Goal: Task Accomplishment & Management: Complete application form

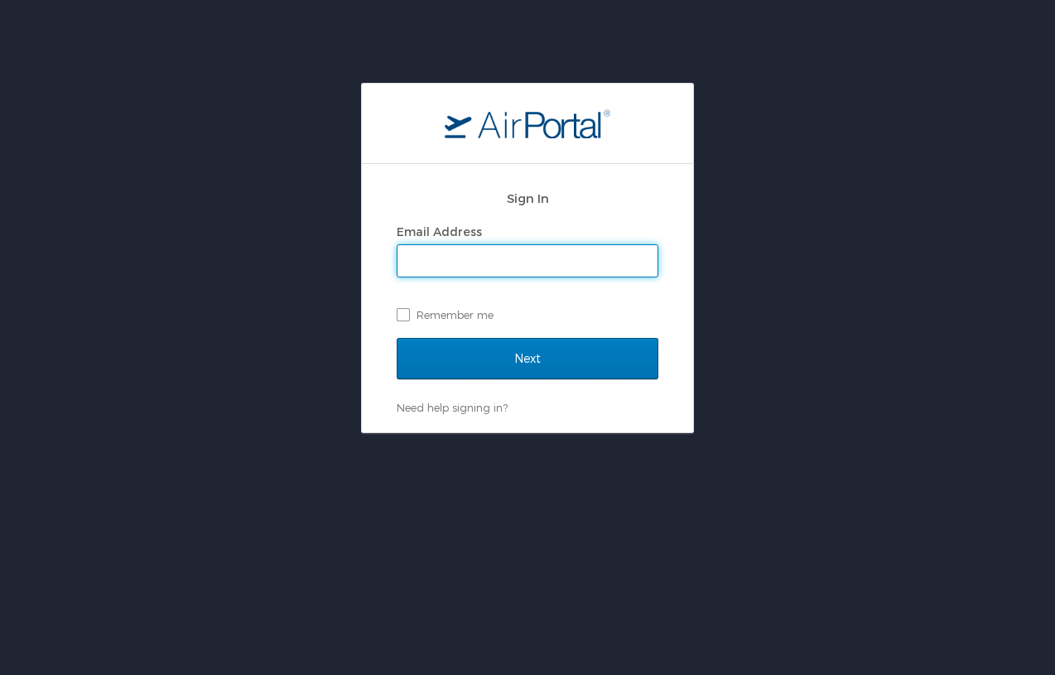
click at [642, 257] on input "Email Address" at bounding box center [528, 260] width 260 height 31
click at [584, 271] on input "Email Address" at bounding box center [528, 260] width 260 height 31
type input "[PERSON_NAME][EMAIL_ADDRESS][PERSON_NAME][DOMAIN_NAME]"
click at [409, 315] on label "Remember me" at bounding box center [528, 314] width 262 height 25
click at [408, 315] on input "Remember me" at bounding box center [402, 313] width 11 height 11
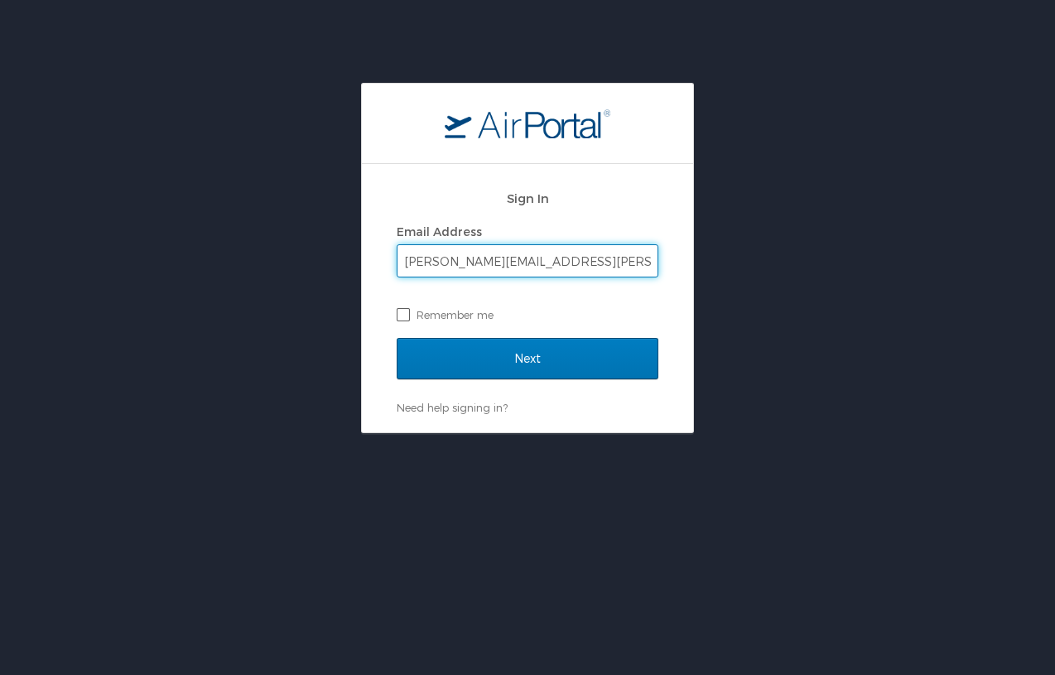
checkbox input "true"
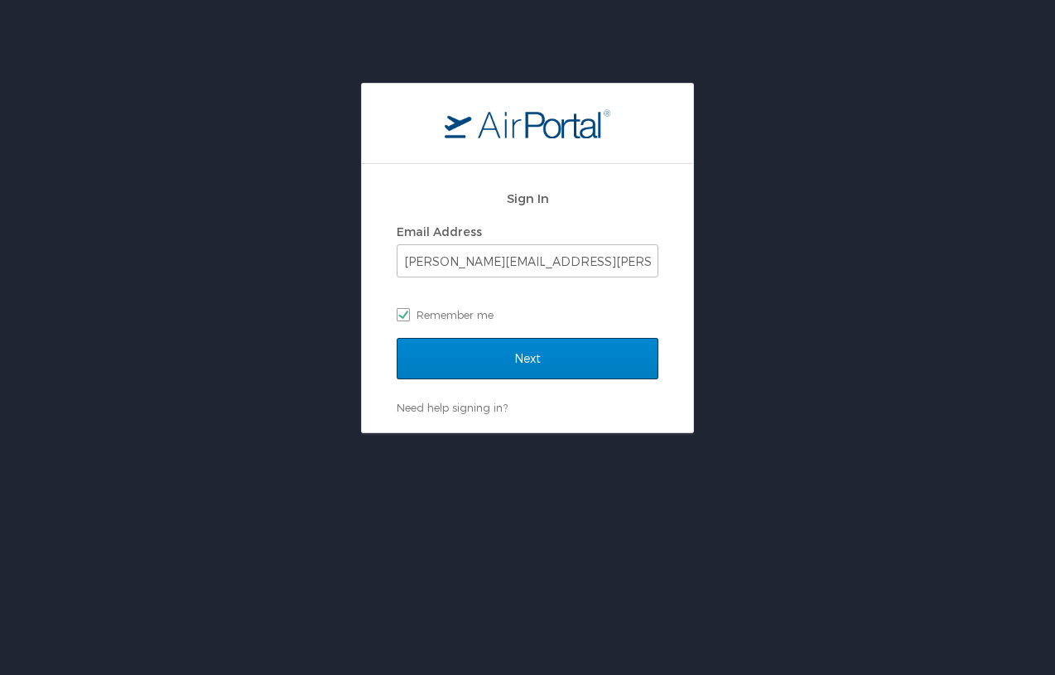
click at [493, 352] on input "Next" at bounding box center [528, 358] width 262 height 41
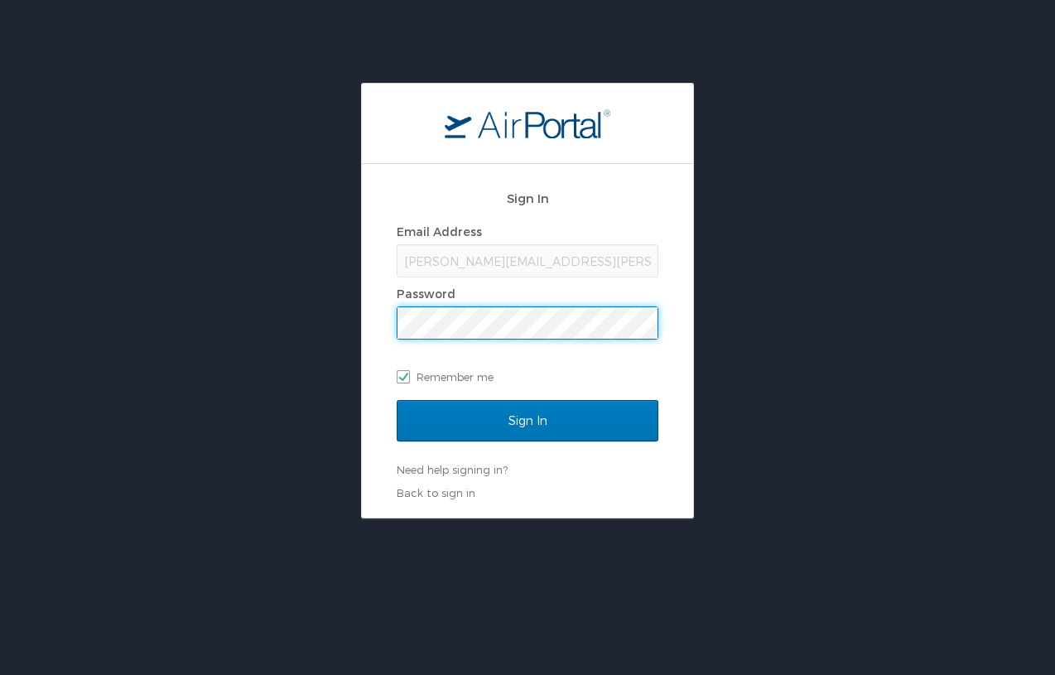
click at [610, 369] on label "Remember me" at bounding box center [528, 376] width 262 height 25
click at [408, 370] on input "Remember me" at bounding box center [402, 375] width 11 height 11
checkbox input "false"
click at [475, 474] on link "Need help signing in?" at bounding box center [452, 469] width 111 height 13
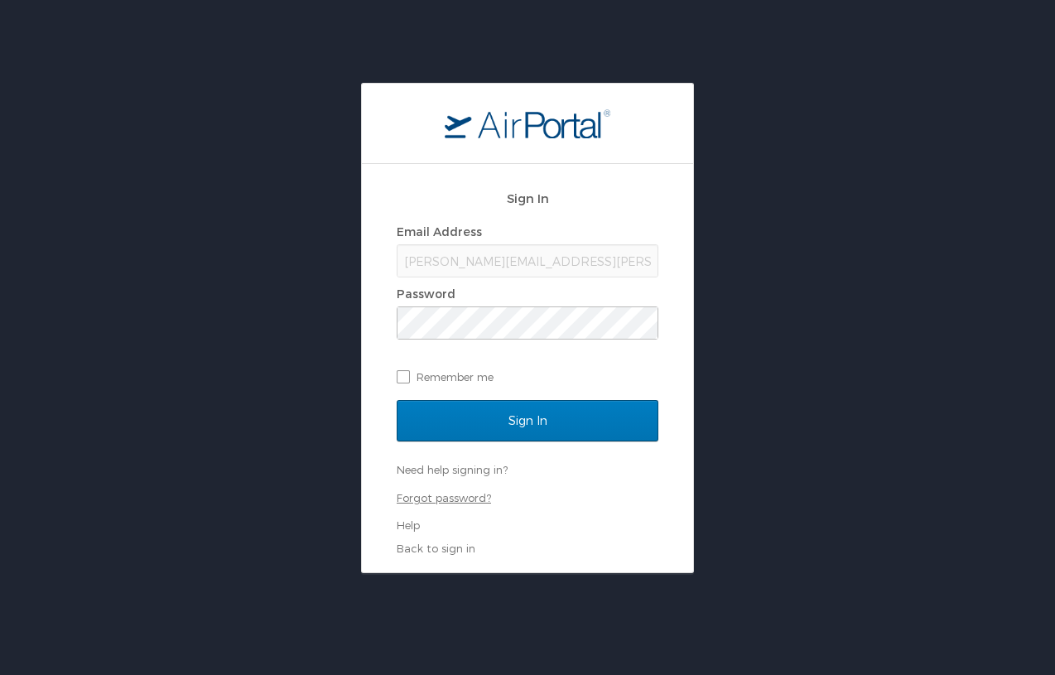
click at [463, 499] on link "Forgot password?" at bounding box center [444, 497] width 94 height 13
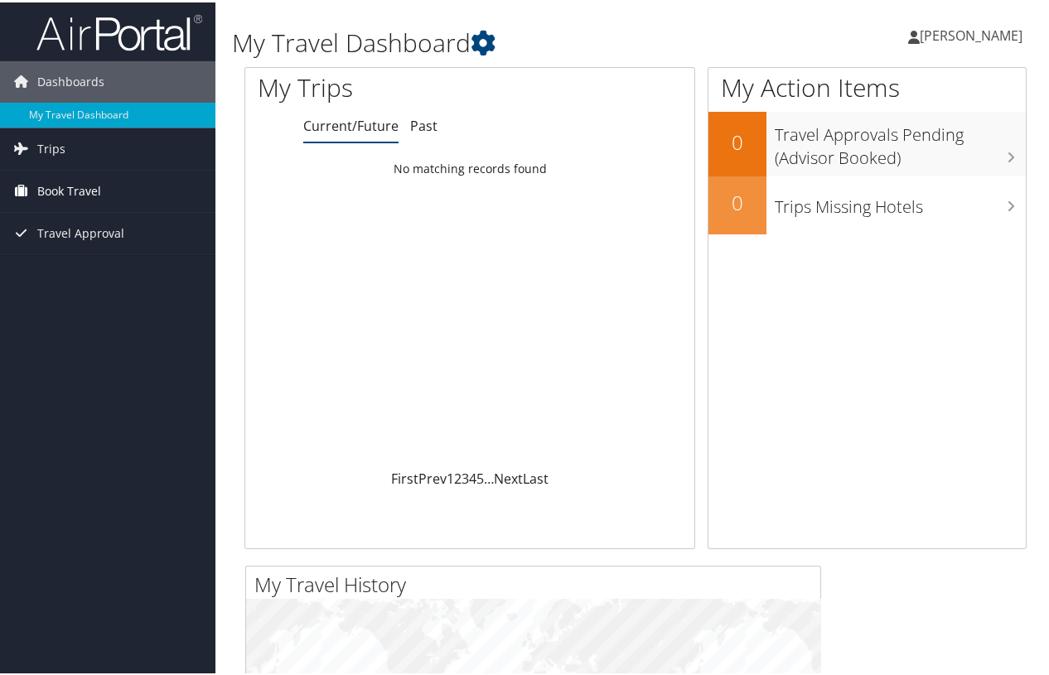
click at [132, 183] on link "Book Travel" at bounding box center [107, 188] width 215 height 41
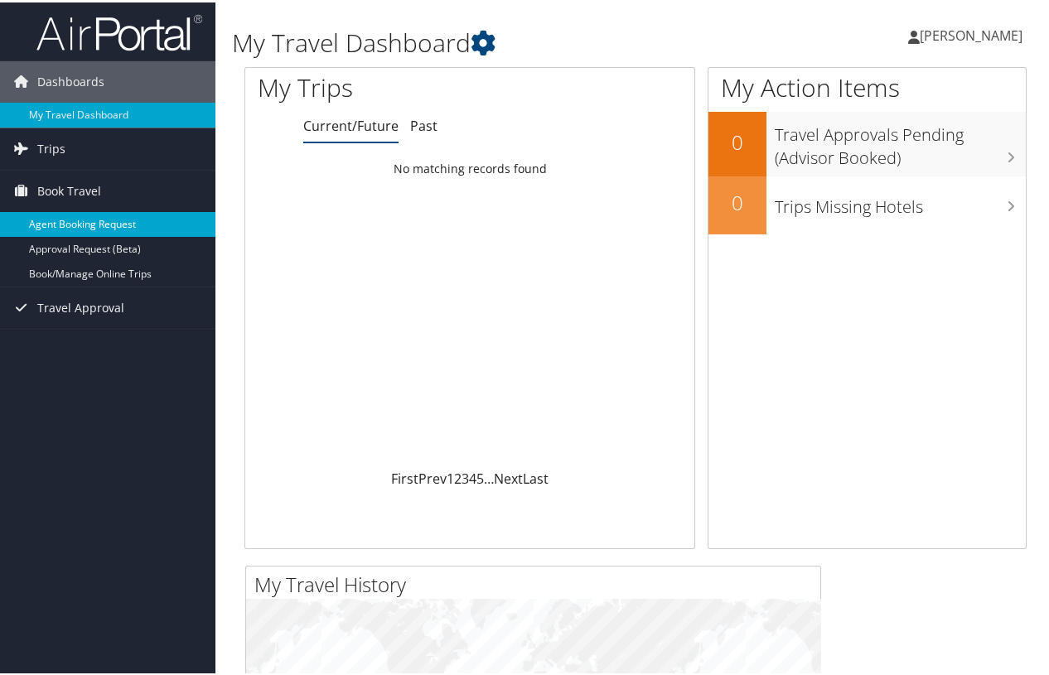
click at [89, 221] on link "Agent Booking Request" at bounding box center [107, 222] width 215 height 25
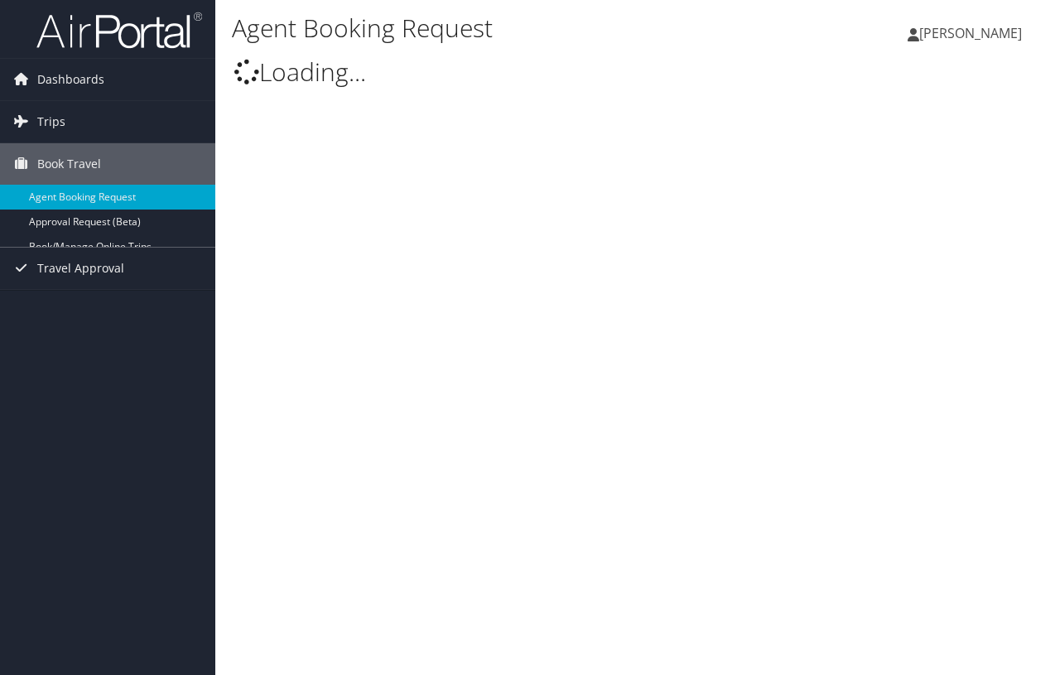
select select "[EMAIL_ADDRESS][DOMAIN_NAME]"
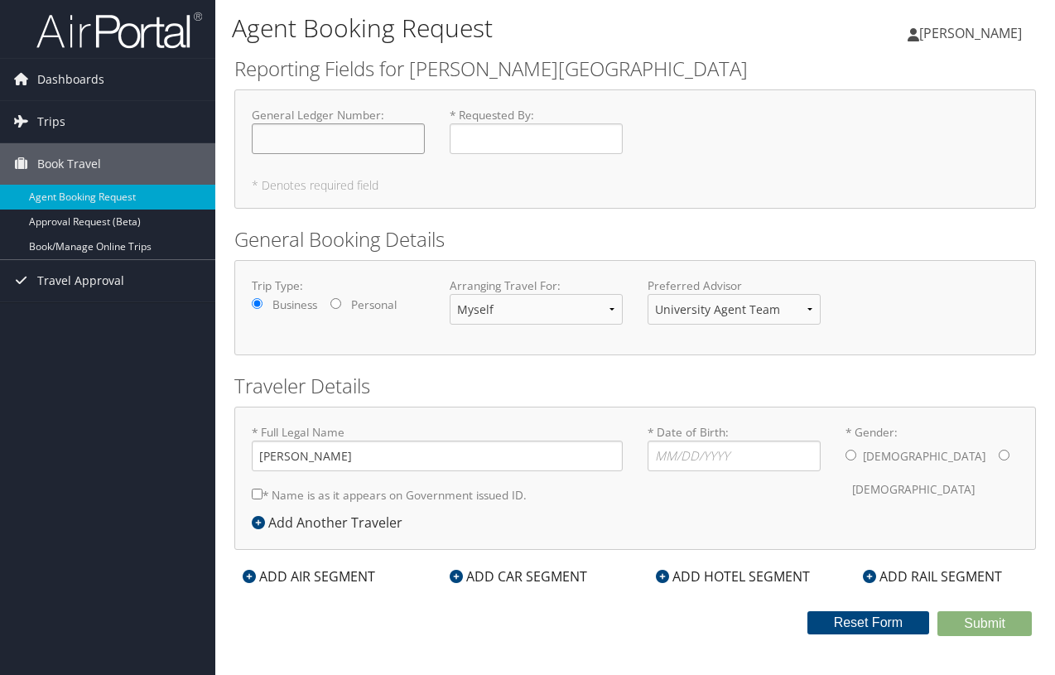
click at [275, 139] on input "General Ledger Number : Required" at bounding box center [338, 138] width 173 height 31
click at [521, 142] on input "* Requested By : Required" at bounding box center [536, 138] width 173 height 31
click at [405, 137] on input "General Ledger Number : Required" at bounding box center [338, 138] width 173 height 31
click at [433, 139] on div "General Ledger Number : Required" at bounding box center [338, 137] width 198 height 60
click at [469, 136] on input "* Requested By : Required" at bounding box center [536, 138] width 173 height 31
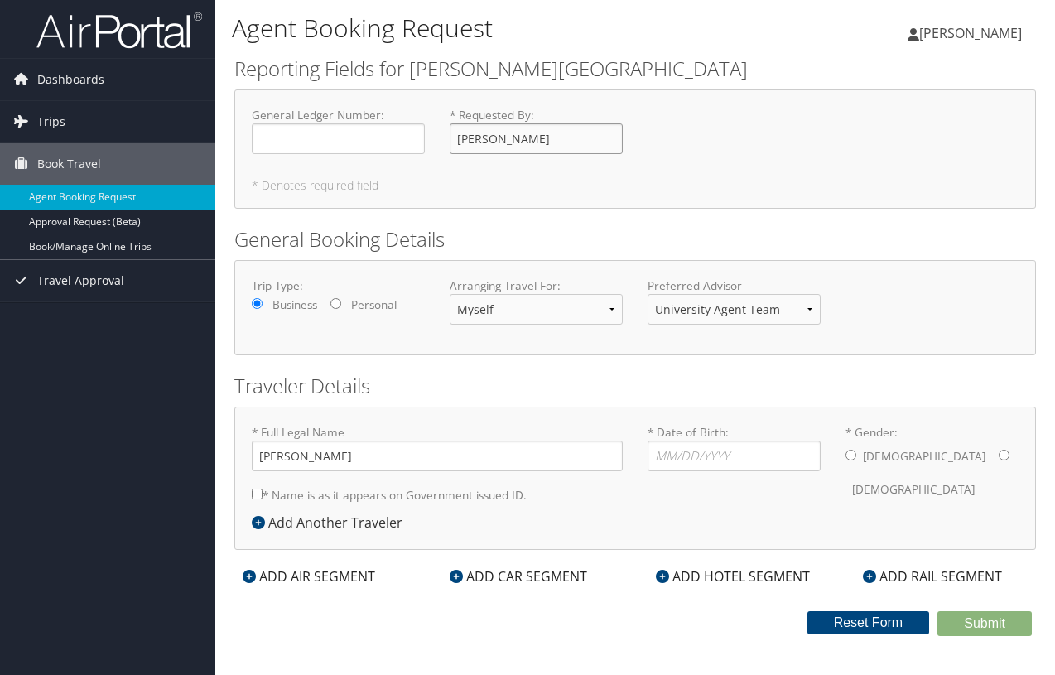
type input "[PERSON_NAME]"
click at [627, 340] on div "Trip Type: Business Personal Arranging Travel For: Myself Another Traveler Gues…" at bounding box center [635, 307] width 802 height 95
click at [295, 456] on input "Adam David Wald" at bounding box center [437, 456] width 371 height 31
type input "Adam David Wald"
click at [775, 448] on input "07/11/" at bounding box center [734, 456] width 173 height 31
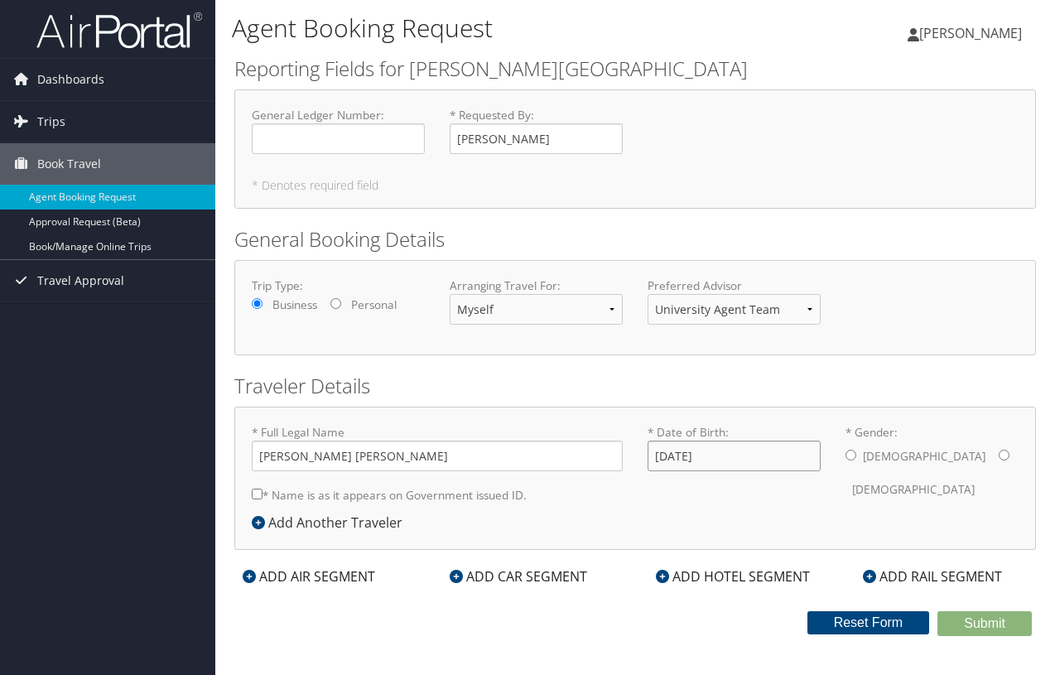
type input "07/11/1971"
click at [853, 456] on input "* Gender: Male Female" at bounding box center [851, 455] width 11 height 11
radio input "true"
click at [255, 495] on input "* Name is as it appears on Government issued ID." at bounding box center [257, 494] width 11 height 11
checkbox input "true"
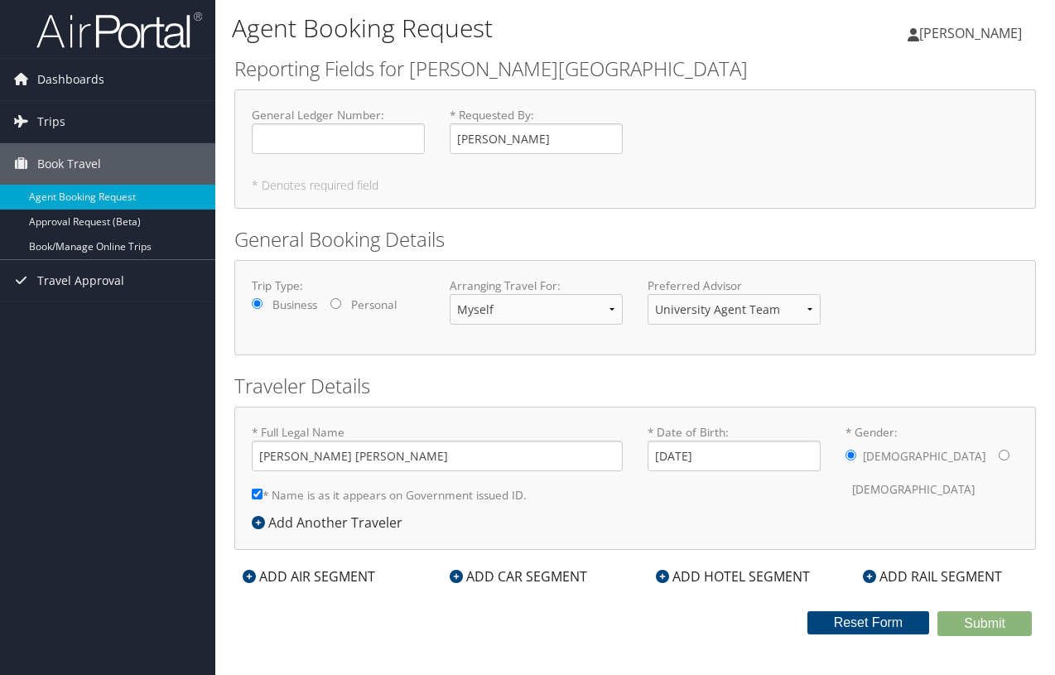
click at [747, 578] on div "ADD HOTEL SEGMENT" at bounding box center [733, 577] width 171 height 20
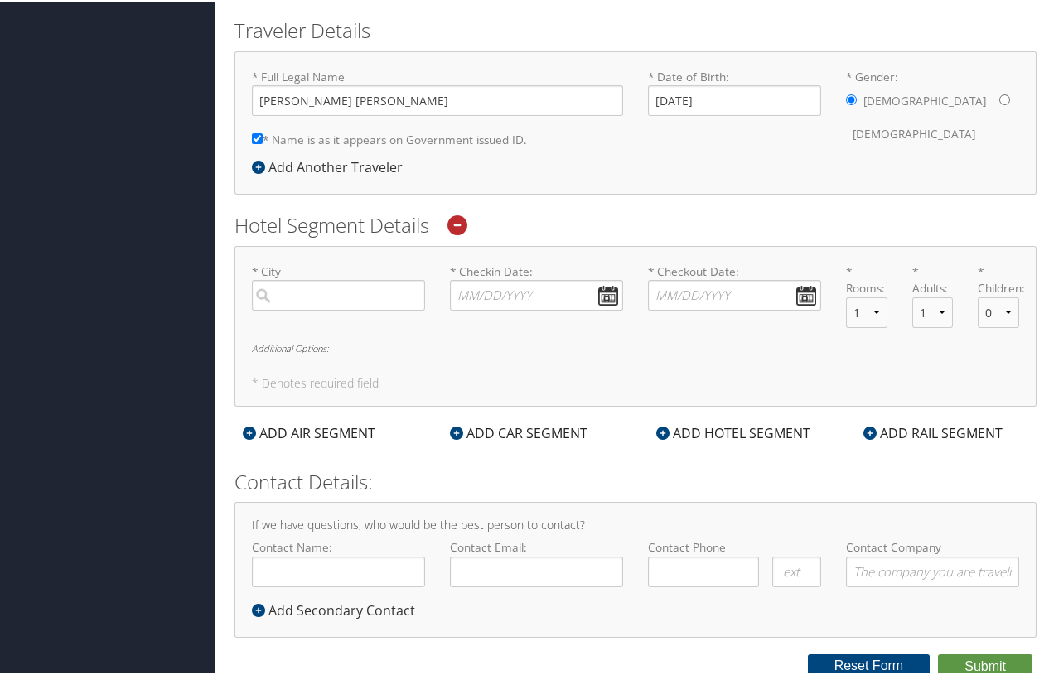
scroll to position [357, 0]
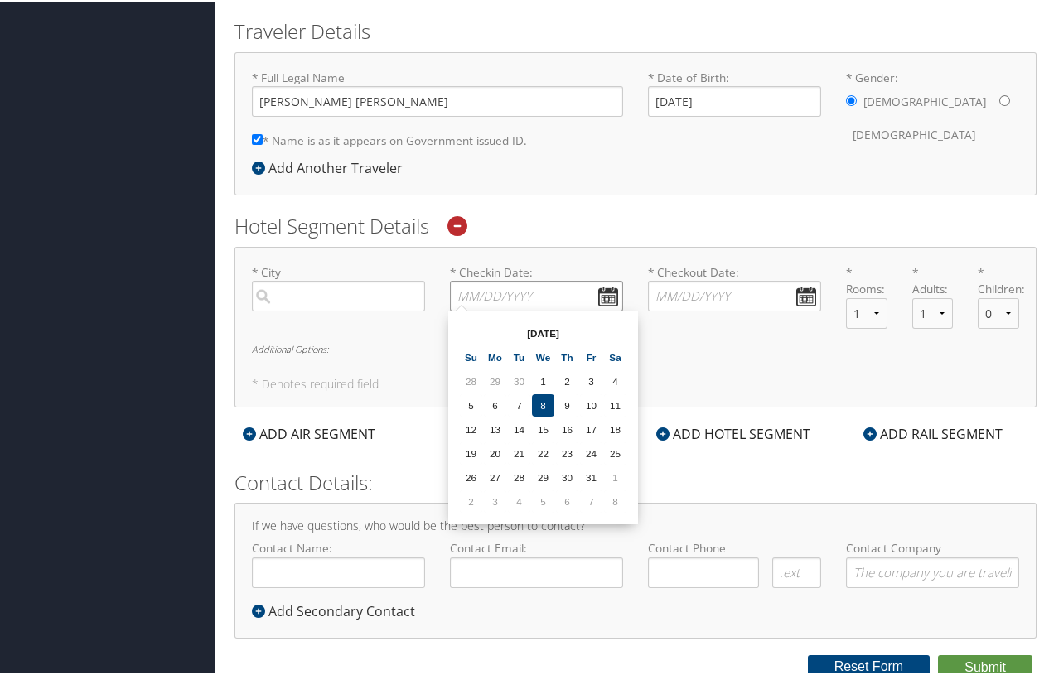
click at [600, 292] on input "* Checkin Date: Dates must be valid" at bounding box center [536, 293] width 173 height 31
click at [545, 451] on td "22" at bounding box center [543, 451] width 22 height 22
click at [609, 292] on input "10/22/2025" at bounding box center [536, 293] width 173 height 31
click at [524, 471] on td "28" at bounding box center [519, 475] width 22 height 22
type input "10/28/2025"
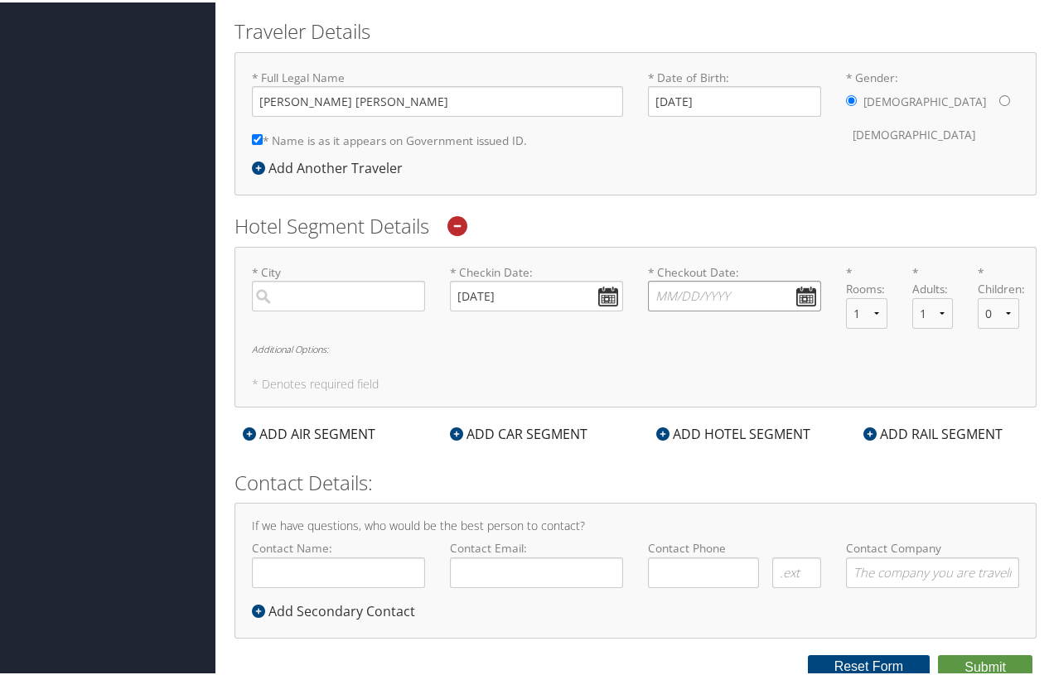
click at [798, 297] on input "* Checkout Date: Dates must be valid" at bounding box center [734, 293] width 173 height 31
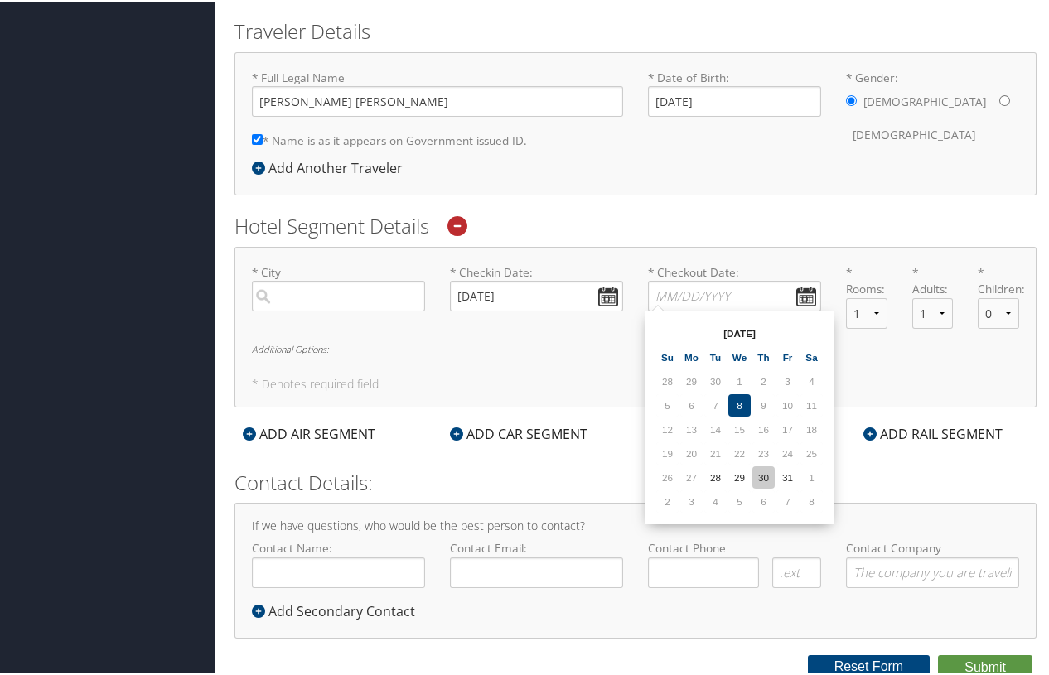
click at [760, 475] on td "30" at bounding box center [763, 475] width 22 height 22
type input "10/30/2025"
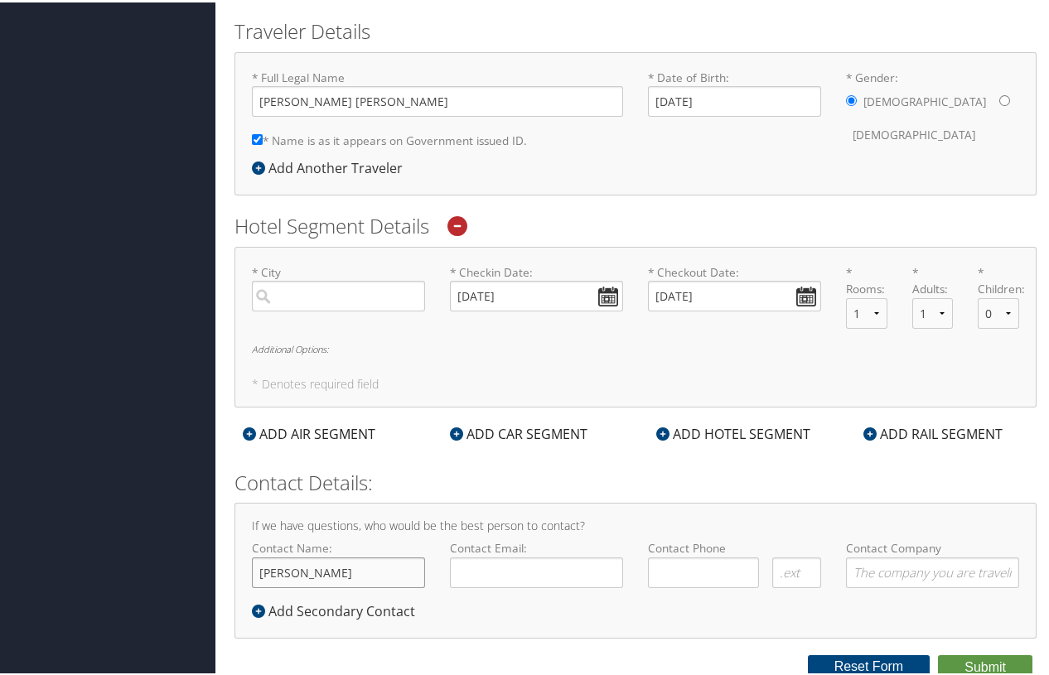
type input "[PERSON_NAME]"
type input "awald@skidmore.edu"
click at [740, 572] on input "( ) -" at bounding box center [703, 570] width 111 height 31
type input "(646) 319-6072"
click at [1006, 568] on input "Contact Company" at bounding box center [932, 570] width 173 height 31
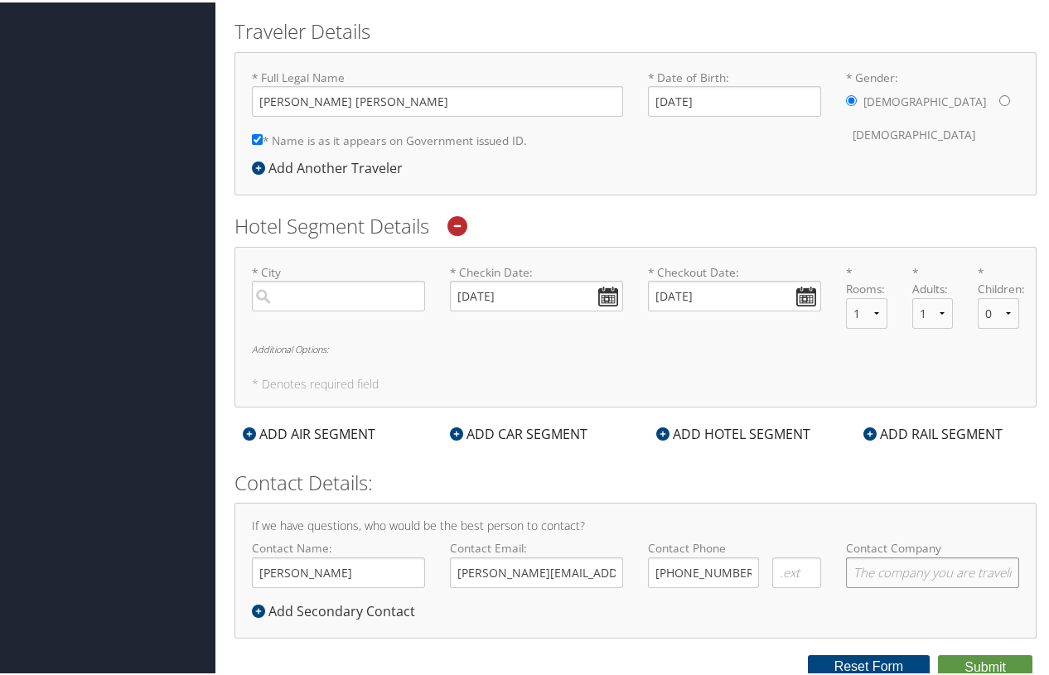
click at [966, 569] on input "Contact Company" at bounding box center [932, 570] width 173 height 31
click at [1047, 586] on div "Agent Booking Request Adam Wald Adam Wald My Settings Travel Agency Contacts Vi…" at bounding box center [635, 160] width 840 height 1035
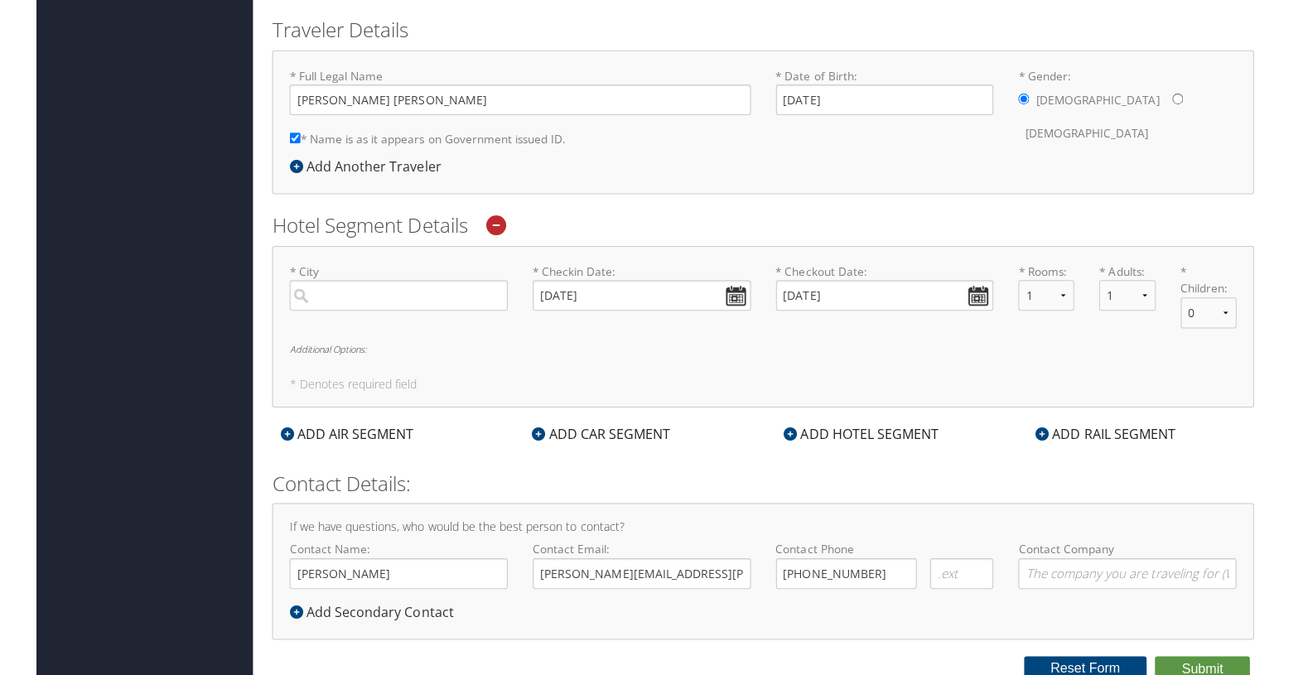
scroll to position [340, 0]
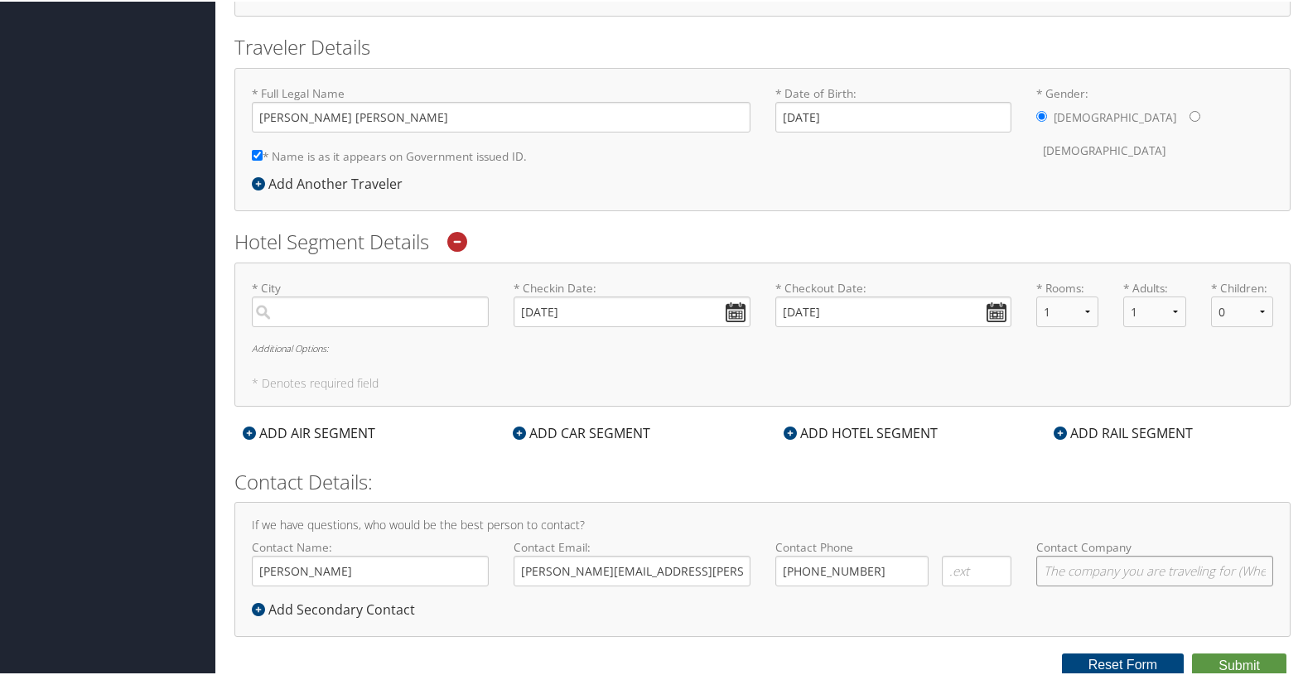
click at [1054, 575] on input "Contact Company" at bounding box center [1154, 569] width 237 height 31
type input "[PERSON_NAME][GEOGRAPHIC_DATA]"
click at [1054, 659] on button "Submit" at bounding box center [1239, 664] width 94 height 25
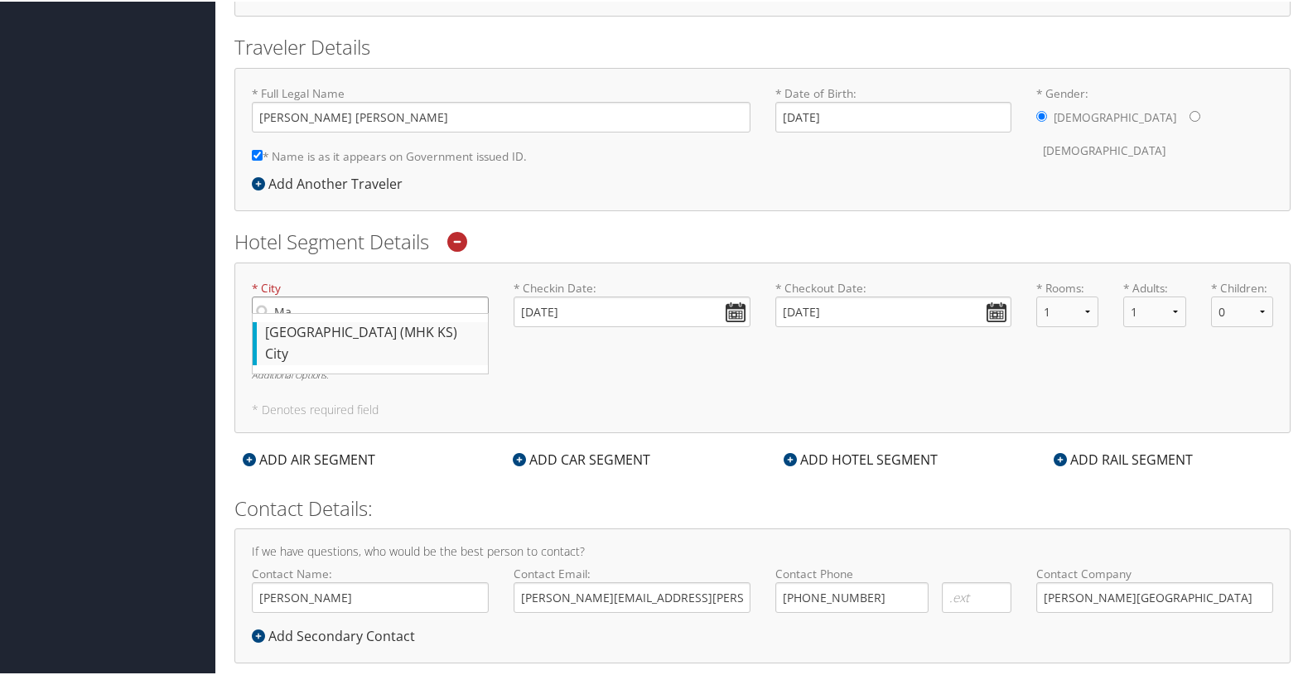
type input "M"
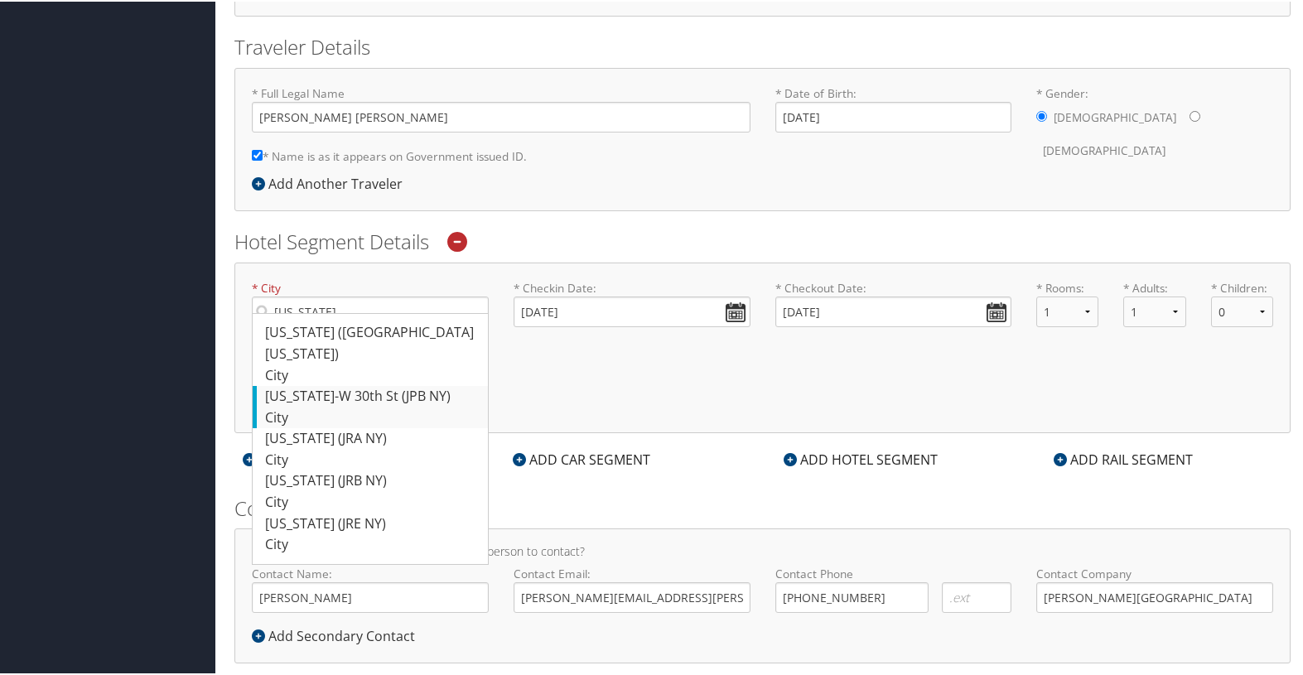
click at [364, 406] on div "City" at bounding box center [372, 417] width 215 height 22
click at [364, 326] on input "New York" at bounding box center [370, 310] width 237 height 31
type input "New York-W 30th St"
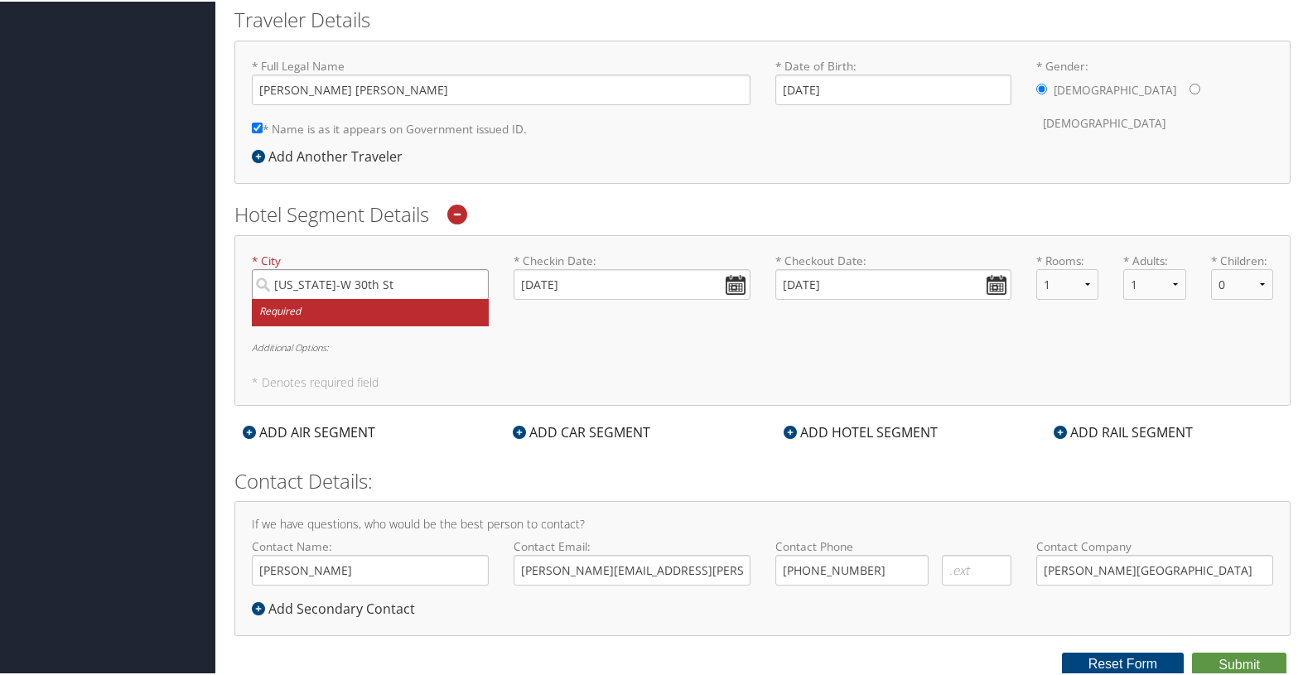
scroll to position [367, 0]
click at [1036, 555] on input "[PERSON_NAME][GEOGRAPHIC_DATA]" at bounding box center [1154, 569] width 237 height 31
click at [1054, 655] on button "Submit" at bounding box center [1239, 664] width 94 height 25
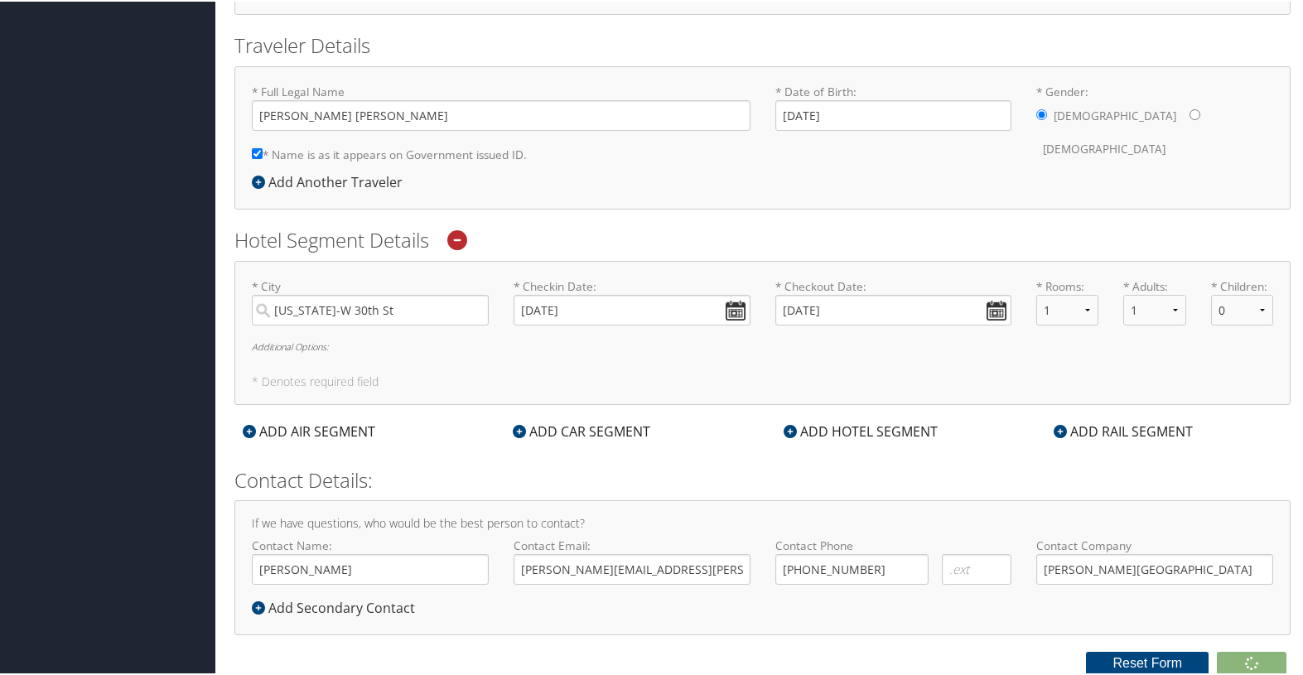
scroll to position [340, 0]
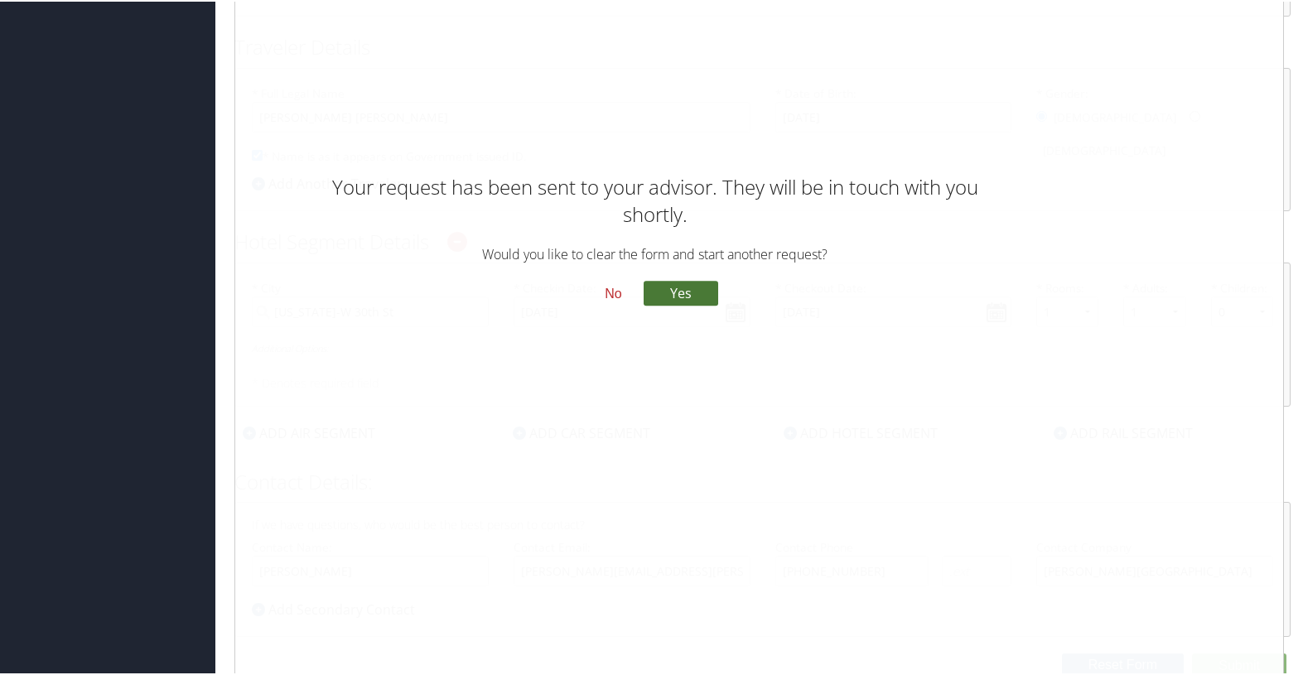
click at [668, 293] on button "Yes" at bounding box center [681, 292] width 75 height 25
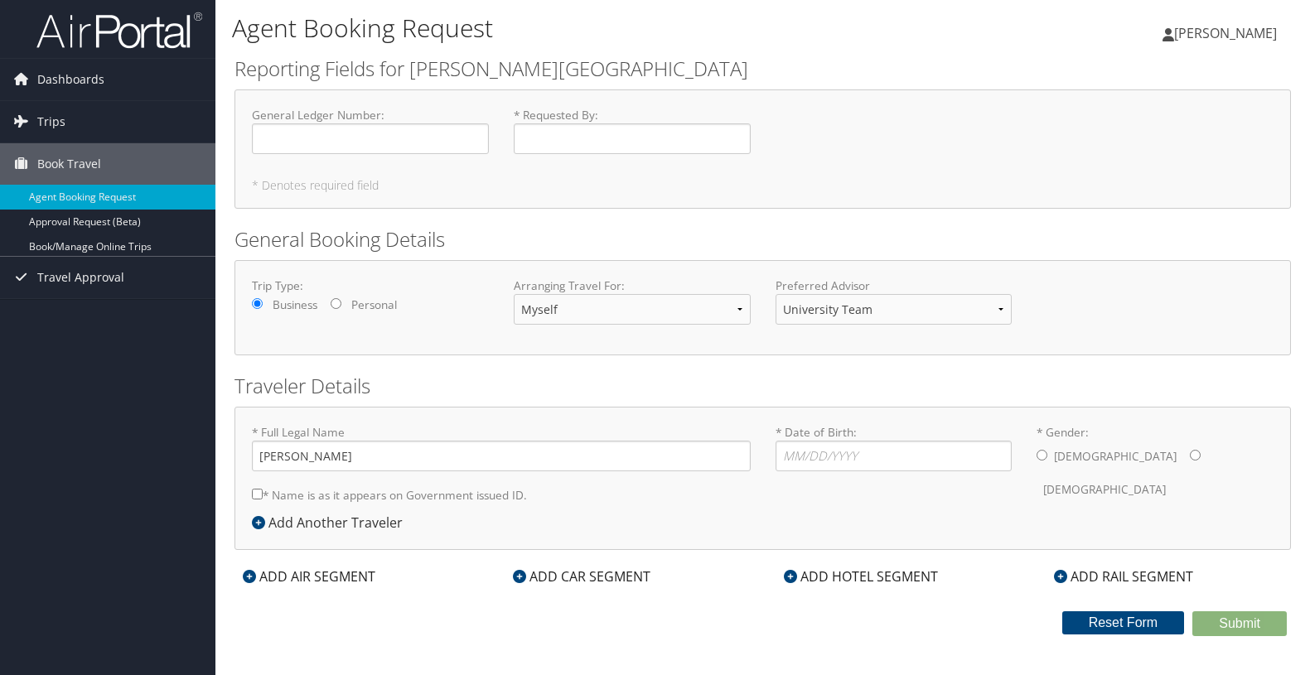
select select "universityteam@cbtravel.com"
click at [580, 137] on input "* Requested By : Required" at bounding box center [632, 138] width 237 height 31
type input "[PERSON_NAME]"
type input "07/11/1971"
click at [1041, 454] on input "* Gender: Male Female" at bounding box center [1041, 455] width 11 height 11
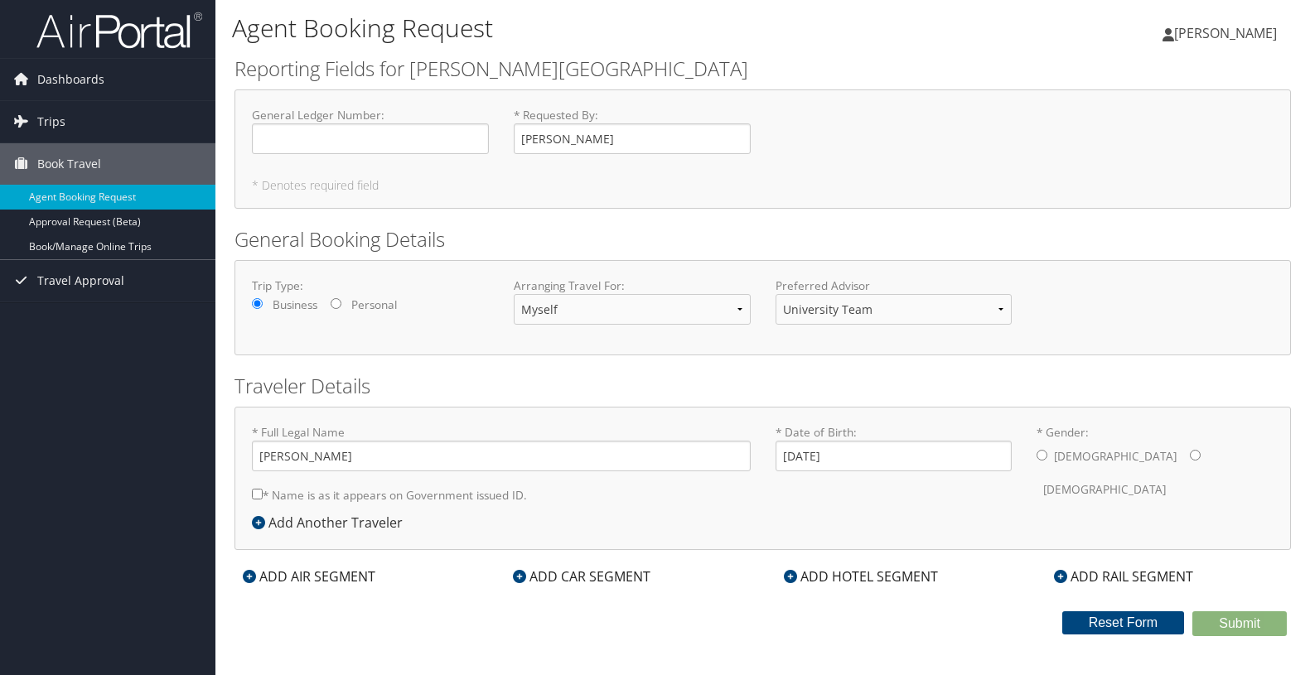
radio input "true"
click at [250, 494] on div "* Full Legal Name Adam Wald * Name is as it appears on Government issued ID. Re…" at bounding box center [501, 468] width 524 height 89
type input "Adam David Wald"
click at [254, 496] on input "* Name is as it appears on Government issued ID." at bounding box center [257, 494] width 11 height 11
checkbox input "true"
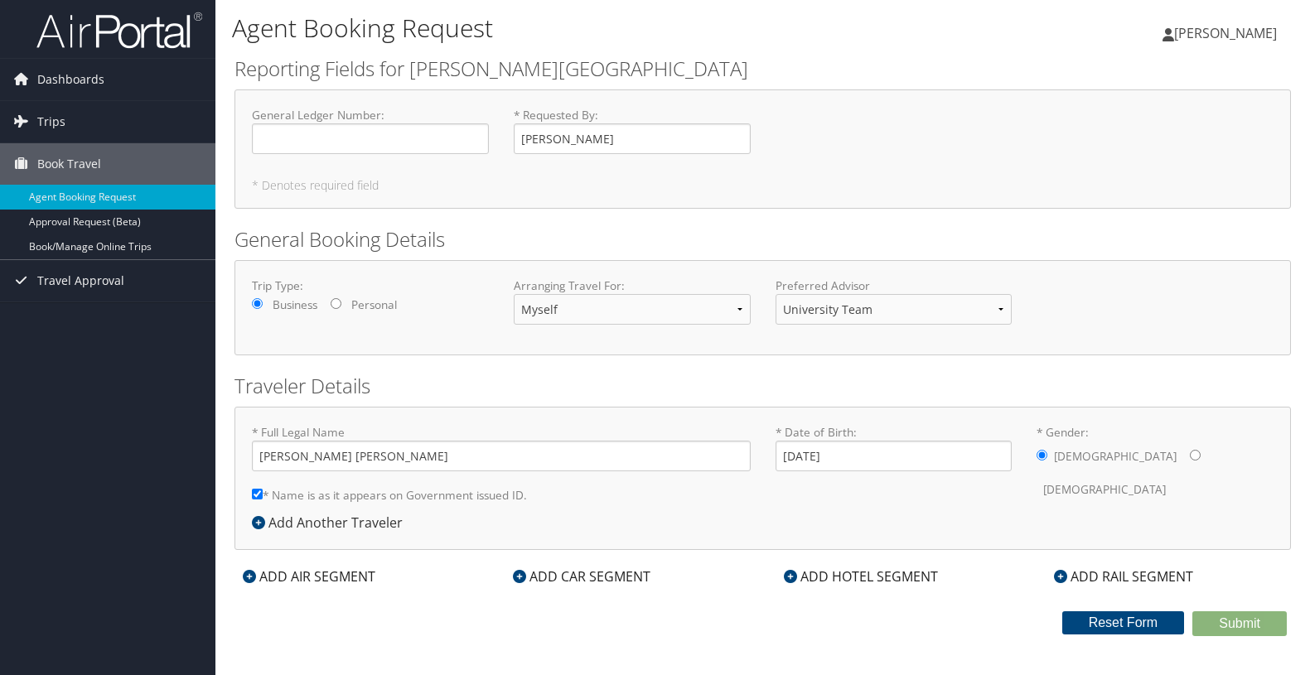
click at [898, 575] on div "ADD HOTEL SEGMENT" at bounding box center [860, 577] width 171 height 20
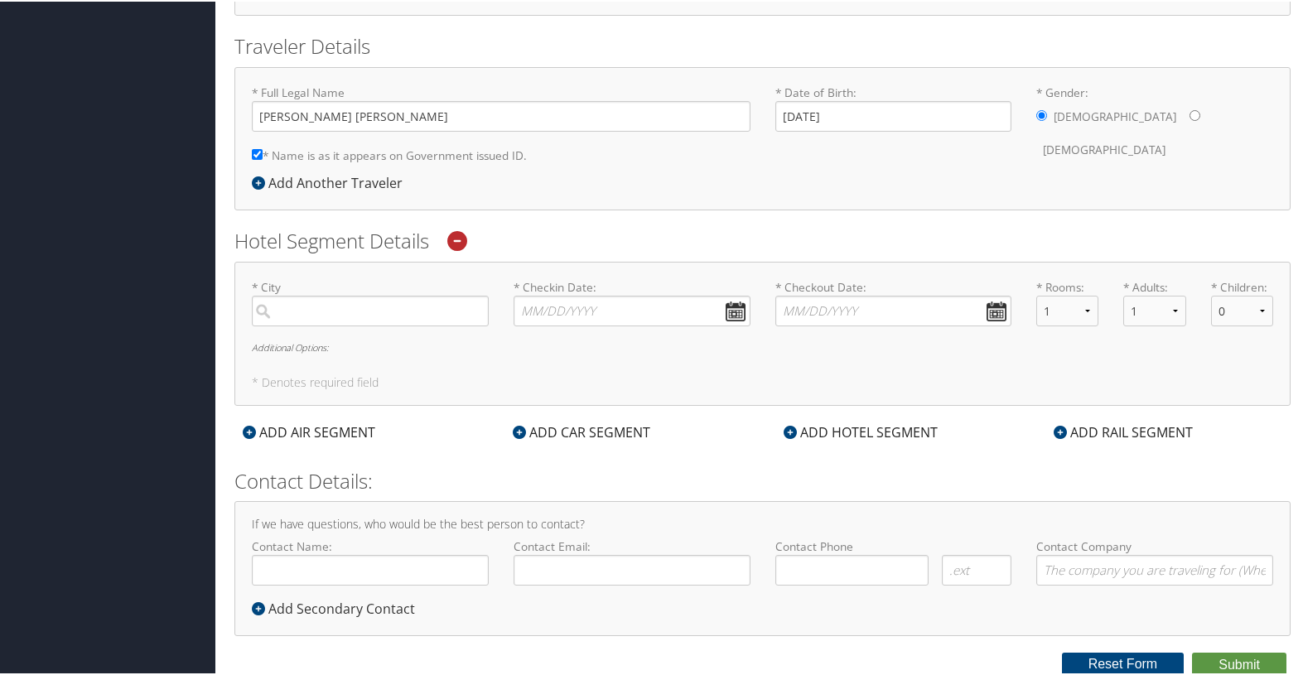
scroll to position [340, 0]
click at [432, 312] on input "search" at bounding box center [370, 310] width 237 height 31
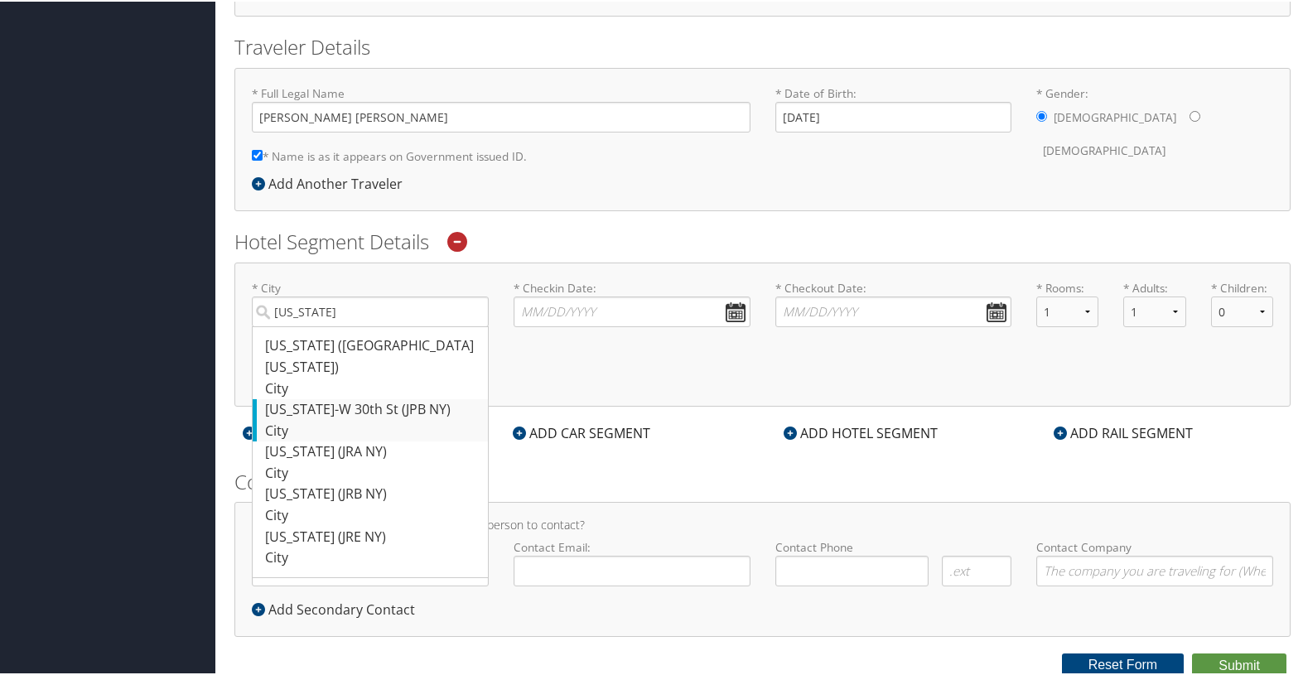
drag, startPoint x: 432, startPoint y: 312, endPoint x: 416, endPoint y: 386, distance: 75.6
click at [416, 398] on div "New York-W 30th St (JPB NY)" at bounding box center [372, 409] width 215 height 22
click at [416, 326] on input "New York" at bounding box center [370, 310] width 237 height 31
type input "New York-W 30th St"
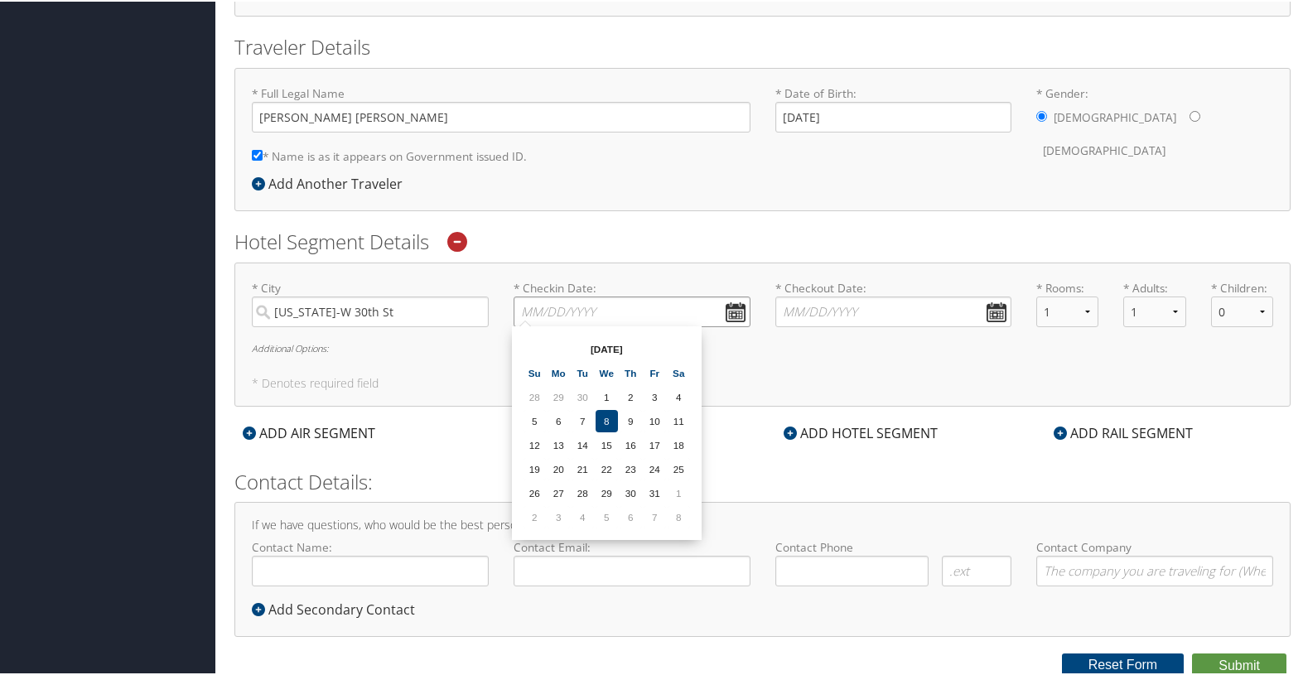
click at [601, 317] on input "* Checkin Date: Dates must be valid" at bounding box center [632, 310] width 237 height 31
click at [612, 464] on td "22" at bounding box center [607, 467] width 22 height 22
type input "10/22/2025"
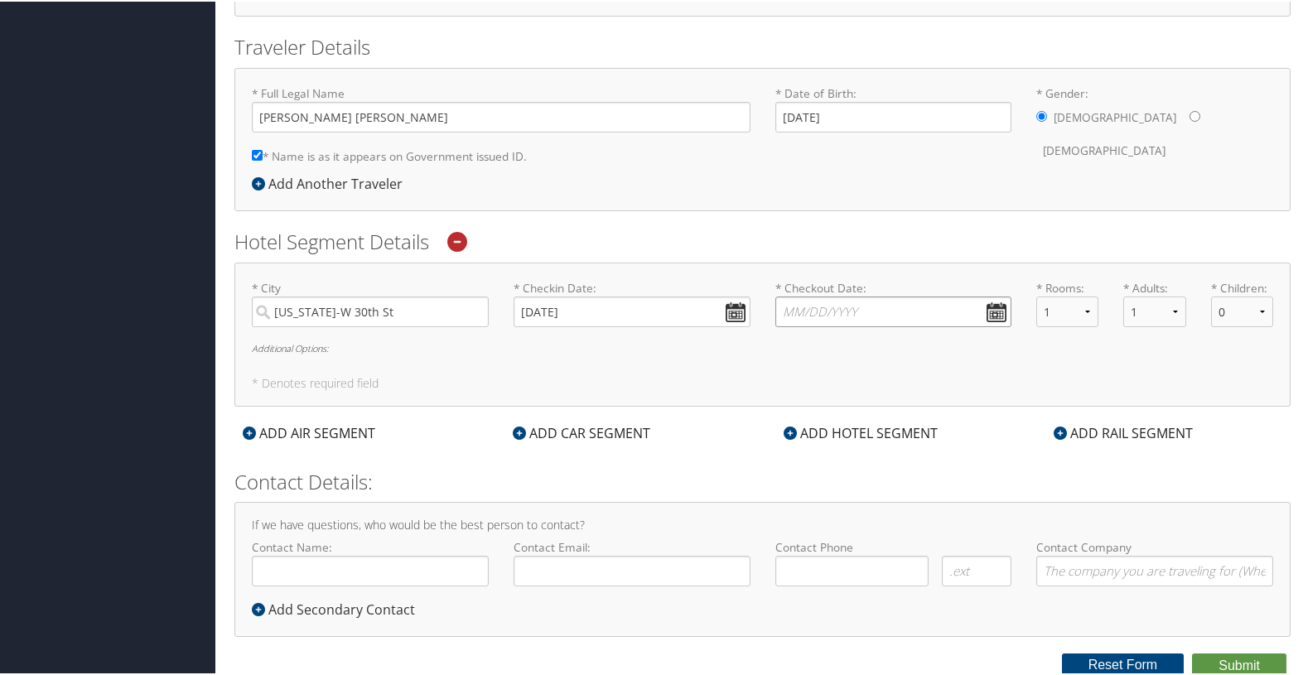
click at [994, 307] on input "* Checkout Date: Dates must be valid" at bounding box center [893, 310] width 237 height 31
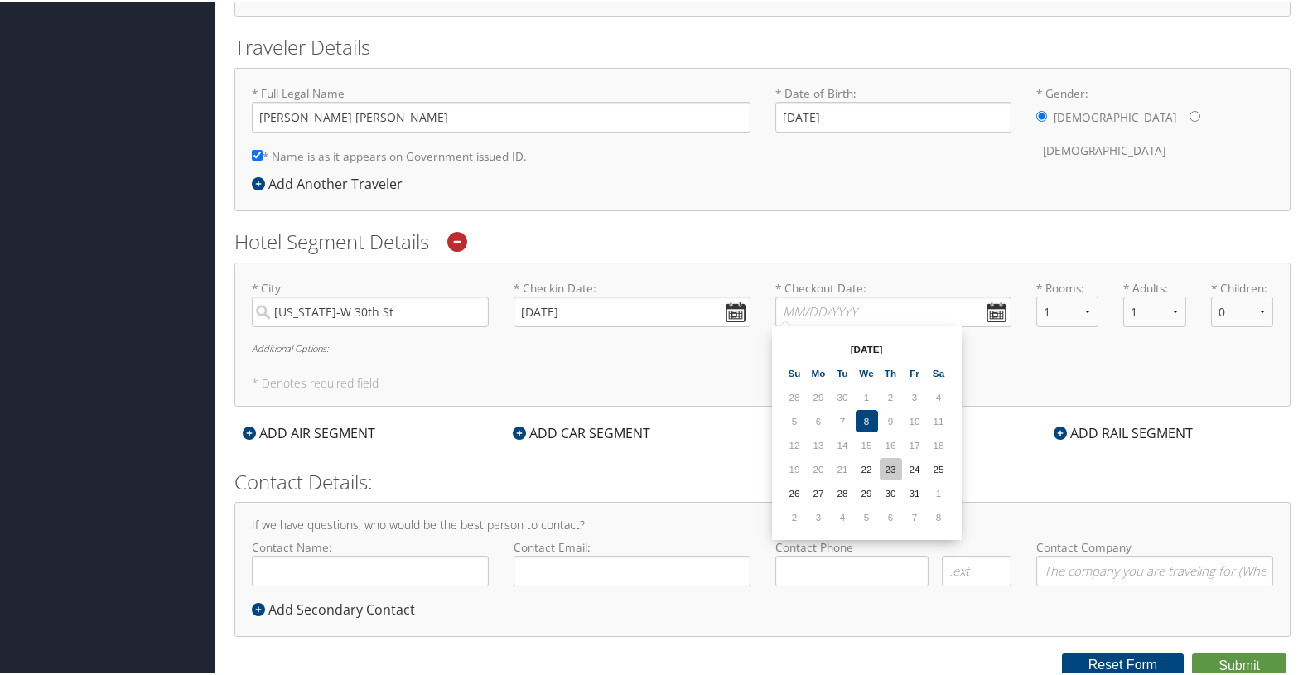
click at [890, 465] on td "23" at bounding box center [891, 467] width 22 height 22
type input "10/23/2025"
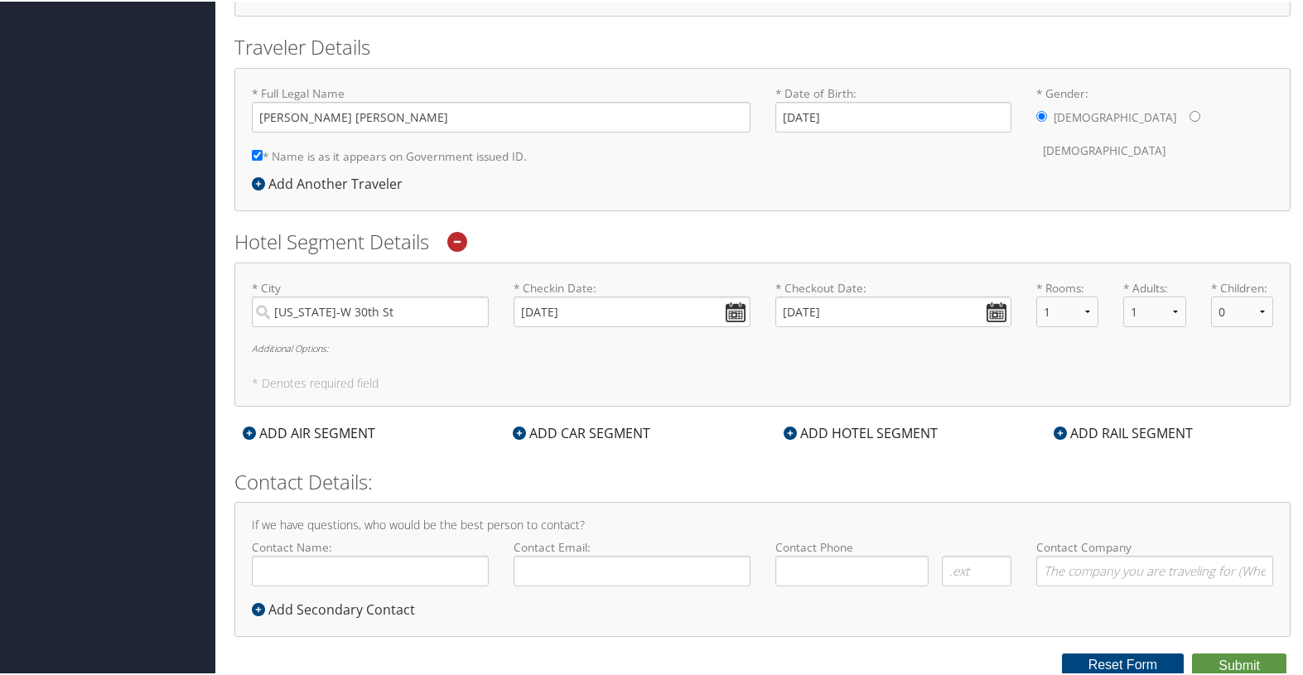
click at [940, 376] on h5 "* Denotes required field" at bounding box center [762, 382] width 1021 height 12
type input "[PERSON_NAME]"
type input "awald@skidmore.edu"
click at [910, 567] on input "( ) -" at bounding box center [851, 569] width 153 height 31
type input "(646) 319-6072"
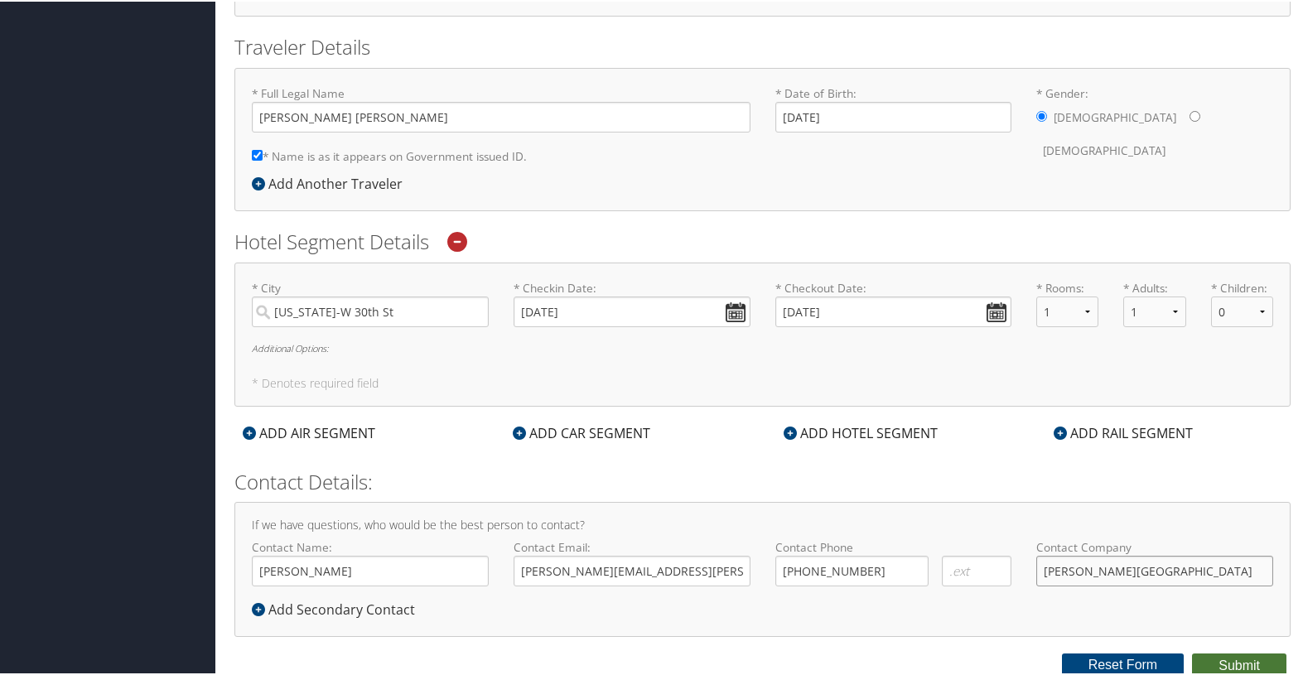
type input "[PERSON_NAME][GEOGRAPHIC_DATA]"
click at [1232, 660] on button "Submit" at bounding box center [1239, 664] width 94 height 25
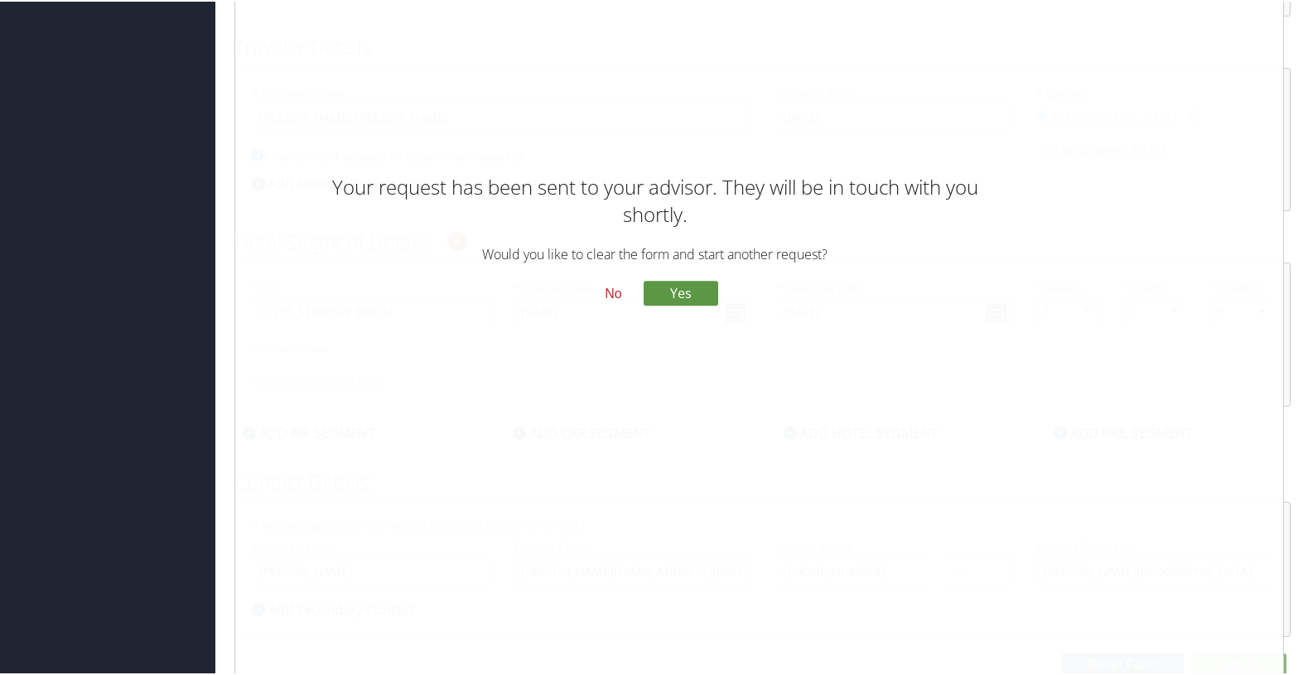
click at [614, 310] on div "No Yes" at bounding box center [654, 301] width 655 height 45
click at [608, 296] on button "No" at bounding box center [612, 293] width 43 height 28
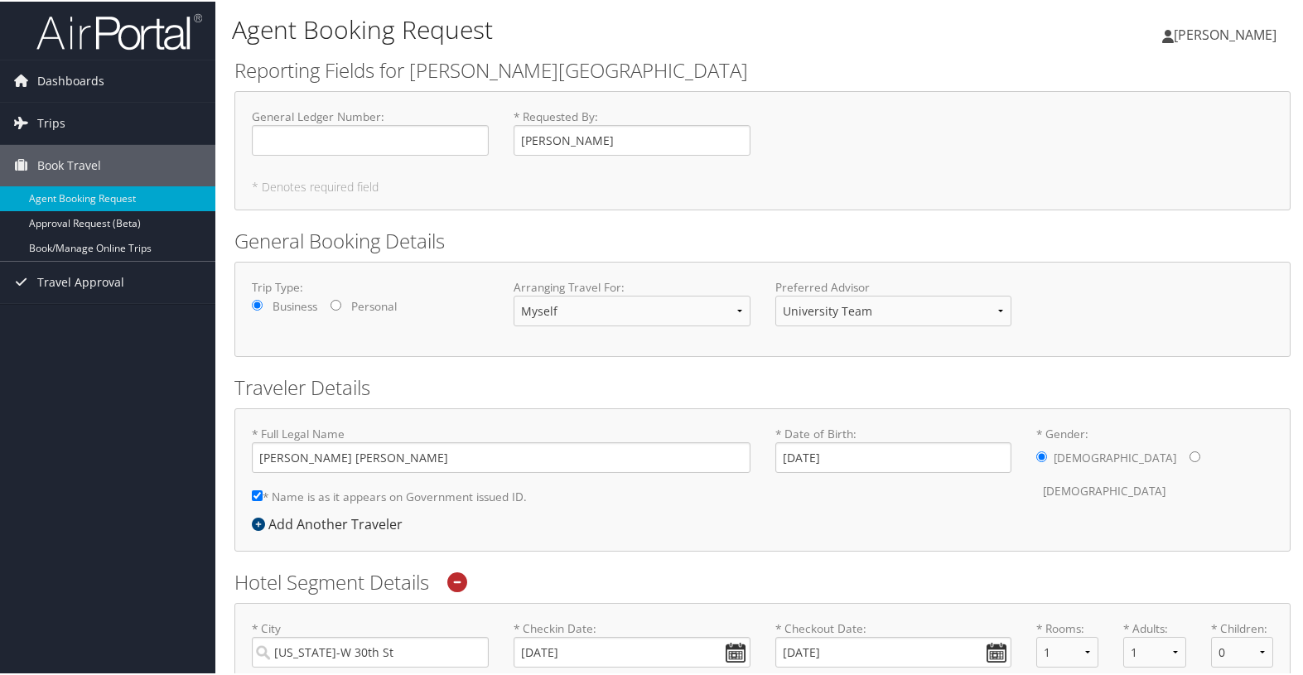
scroll to position [0, 0]
click at [87, 164] on span "Book Travel" at bounding box center [69, 163] width 64 height 41
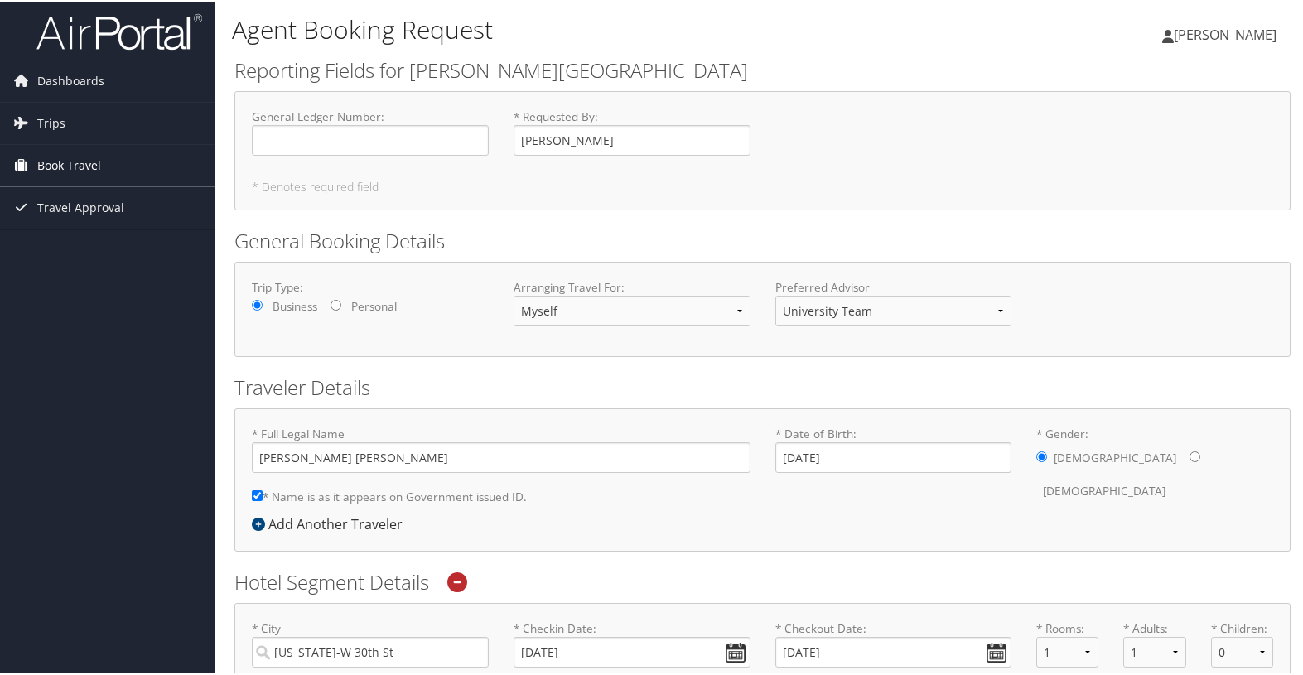
click at [87, 164] on span "Book Travel" at bounding box center [69, 163] width 64 height 41
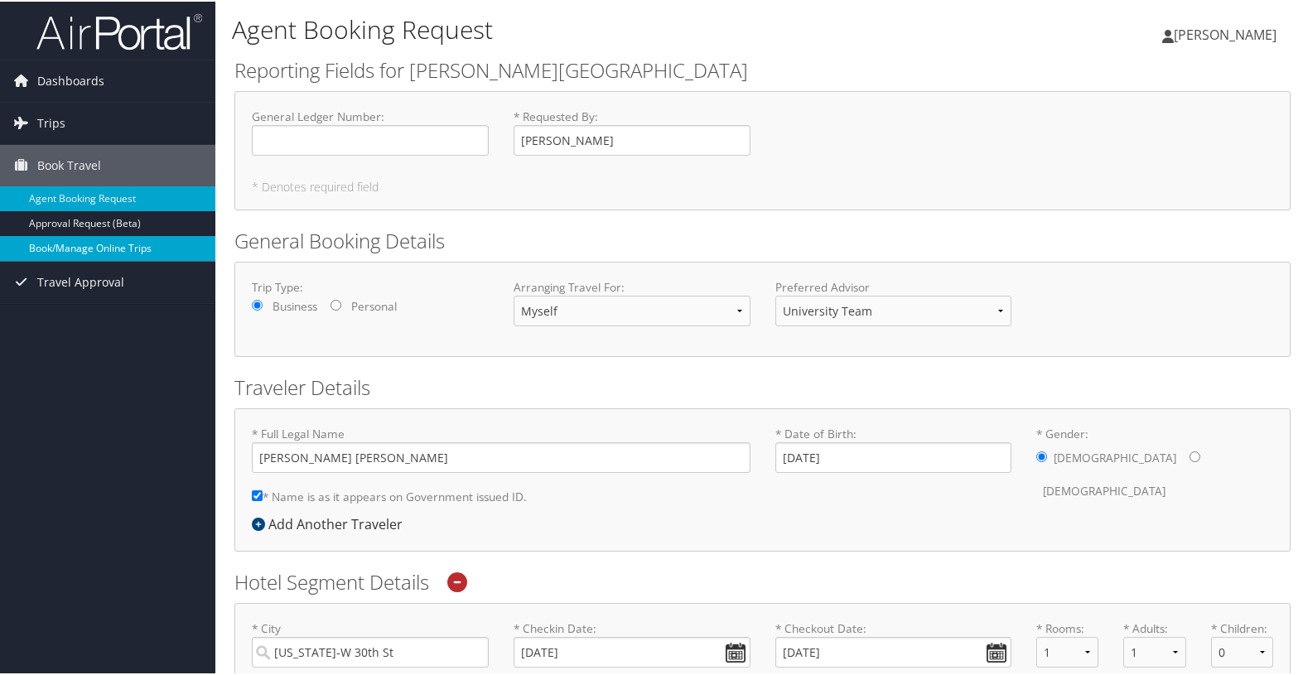
click at [113, 244] on link "Book/Manage Online Trips" at bounding box center [107, 246] width 215 height 25
click at [113, 249] on link "Book/Manage Online Trips" at bounding box center [107, 246] width 215 height 25
click at [1238, 37] on span "[PERSON_NAME]" at bounding box center [1225, 33] width 103 height 18
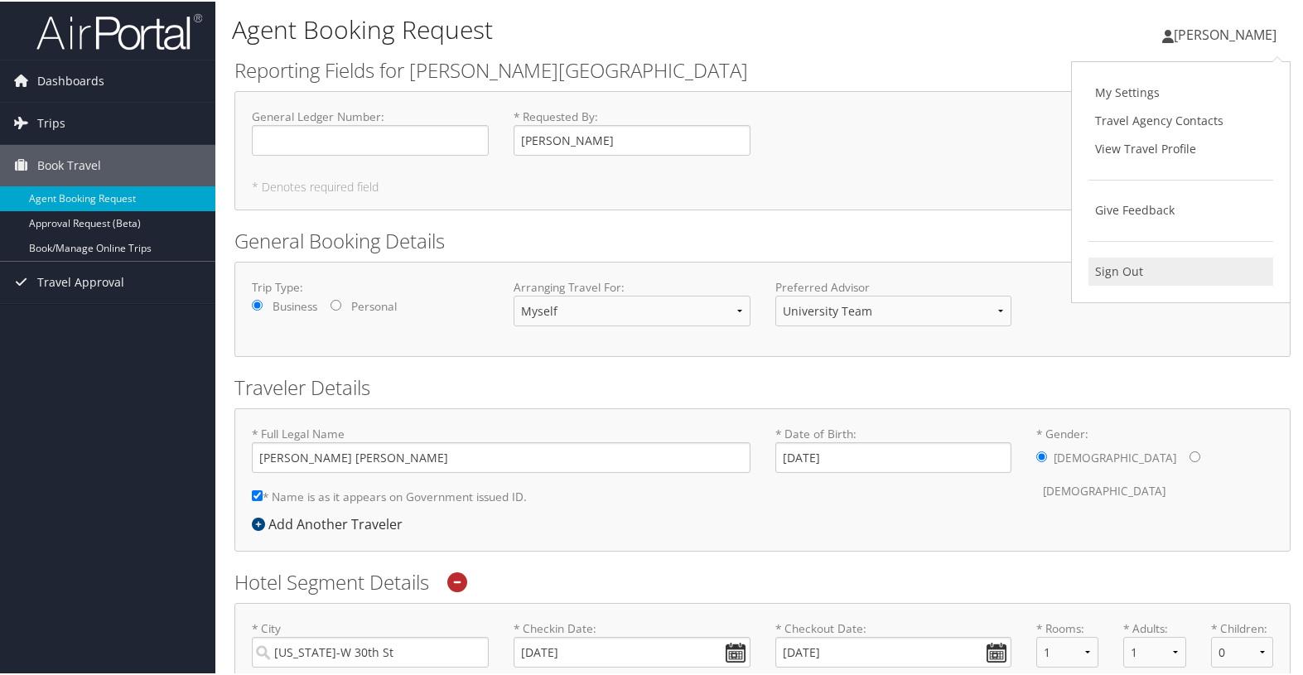
click at [1189, 265] on link "Sign Out" at bounding box center [1180, 270] width 185 height 28
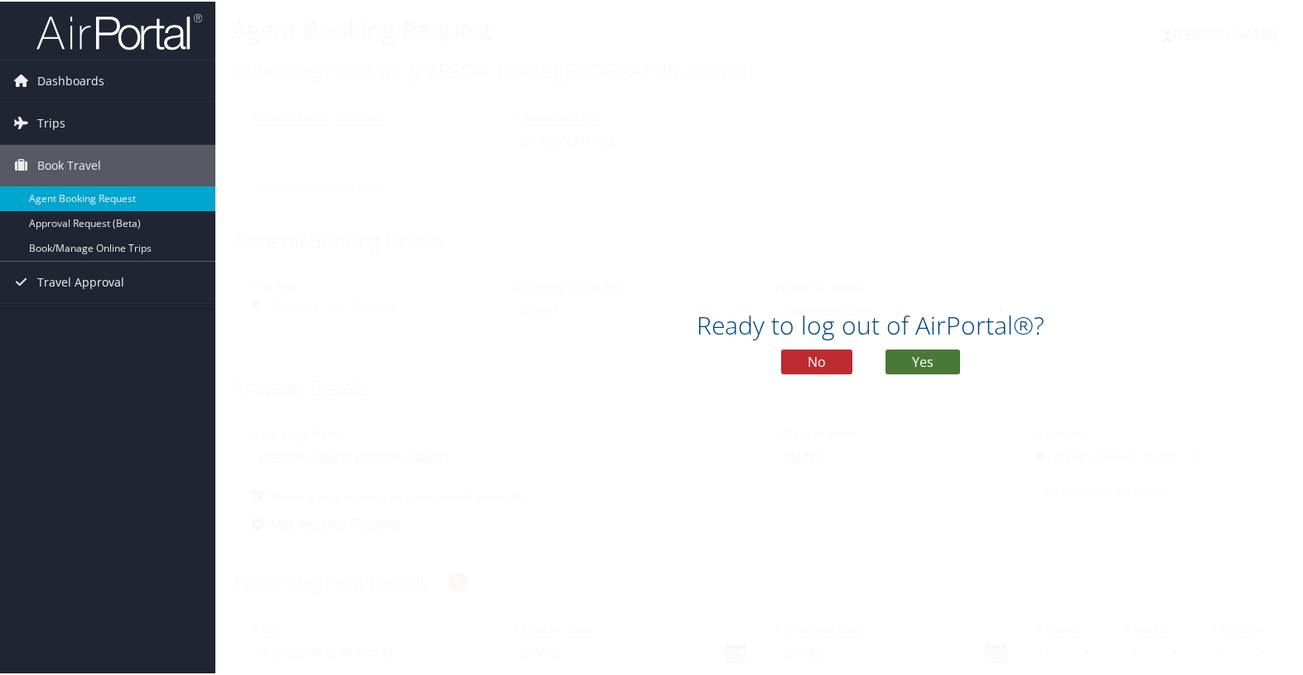
click at [894, 369] on button "Yes" at bounding box center [923, 360] width 75 height 25
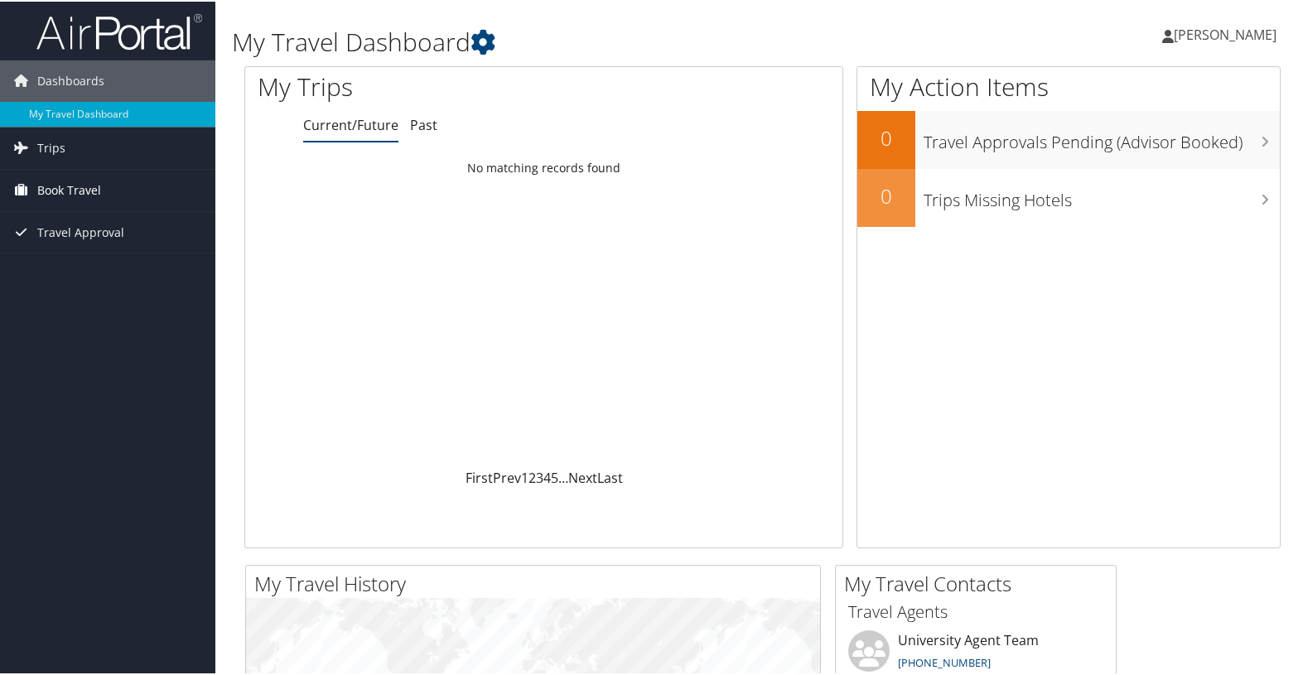
click at [98, 188] on span "Book Travel" at bounding box center [69, 188] width 64 height 41
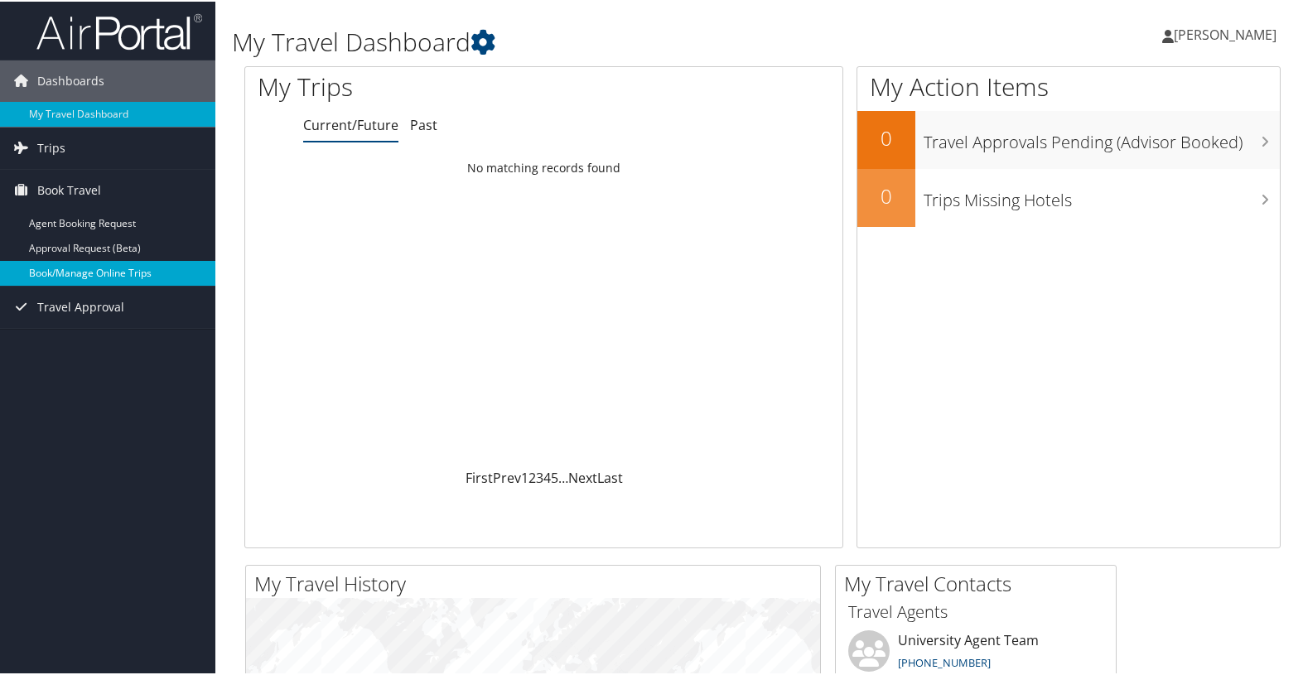
click at [89, 271] on link "Book/Manage Online Trips" at bounding box center [107, 271] width 215 height 25
click at [144, 270] on link "Book/Manage Online Trips" at bounding box center [107, 271] width 215 height 25
